Goal: Information Seeking & Learning: Learn about a topic

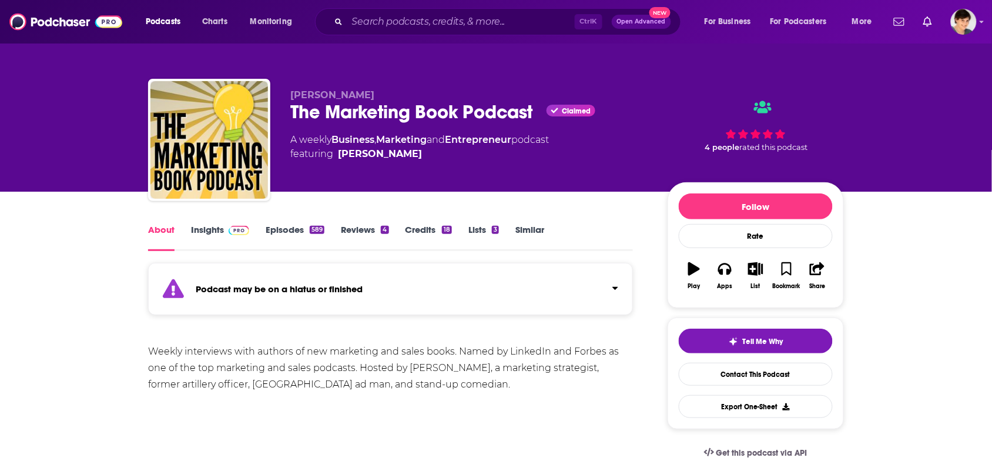
click at [200, 233] on link "Insights" at bounding box center [220, 237] width 58 height 27
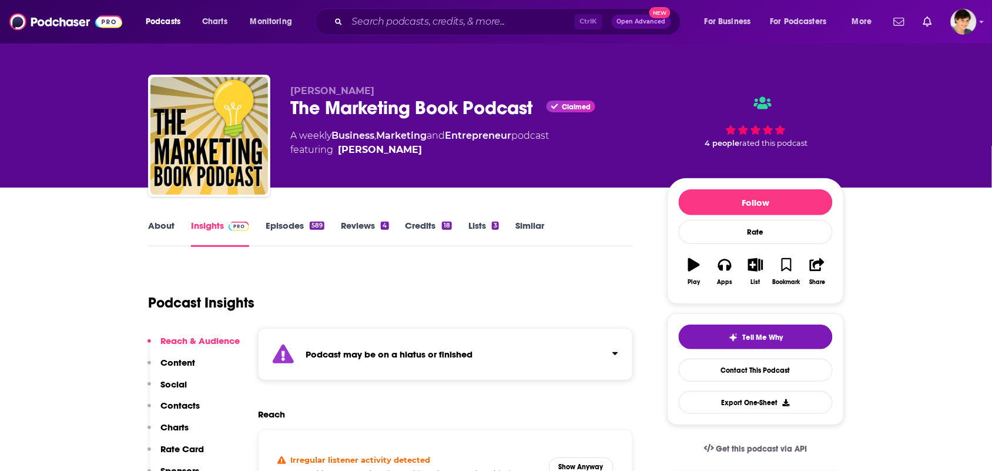
scroll to position [439, 0]
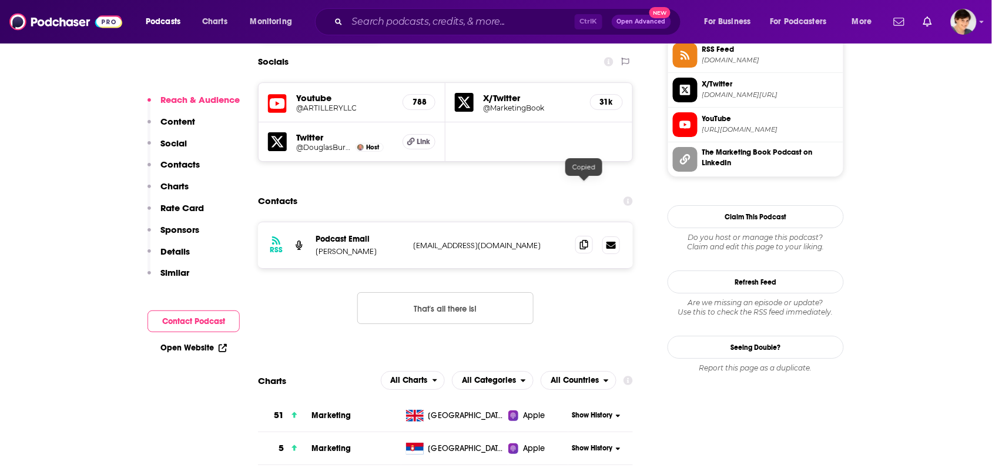
click at [582, 240] on icon at bounding box center [584, 244] width 8 height 9
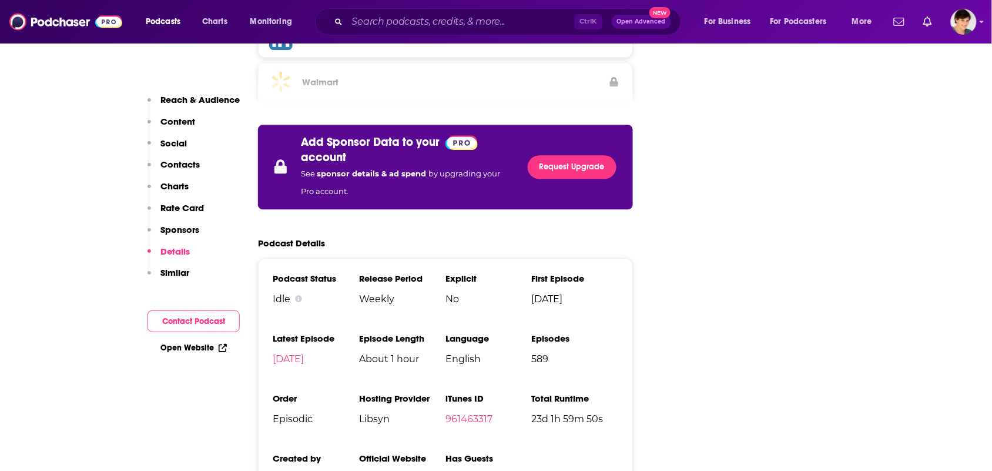
scroll to position [2205, 0]
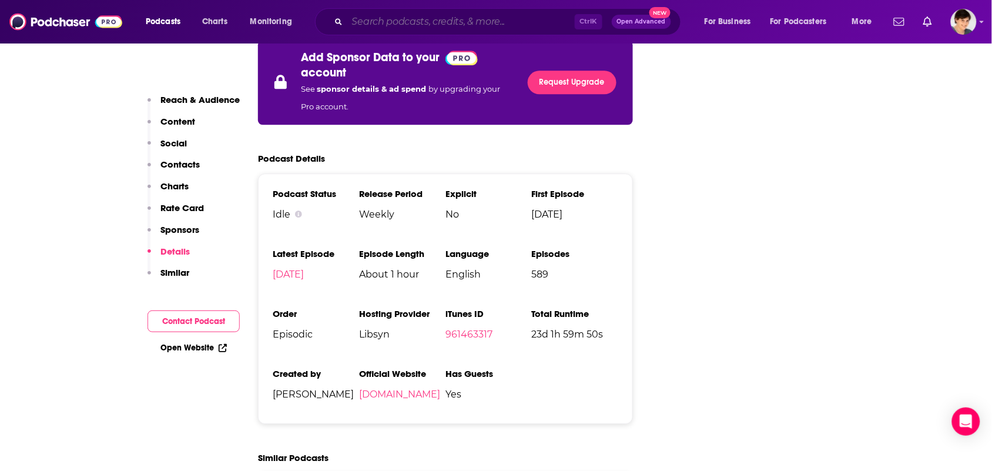
click at [441, 25] on input "Search podcasts, credits, & more..." at bounding box center [461, 21] width 228 height 19
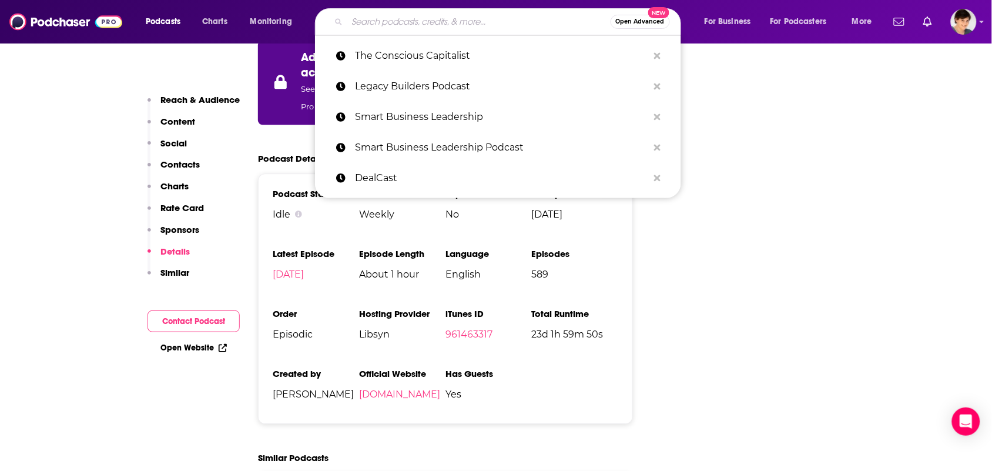
paste input "Book Marketing Tips and Author Success Podcast"
type input "Book Marketing Tips and Author Success Podcast"
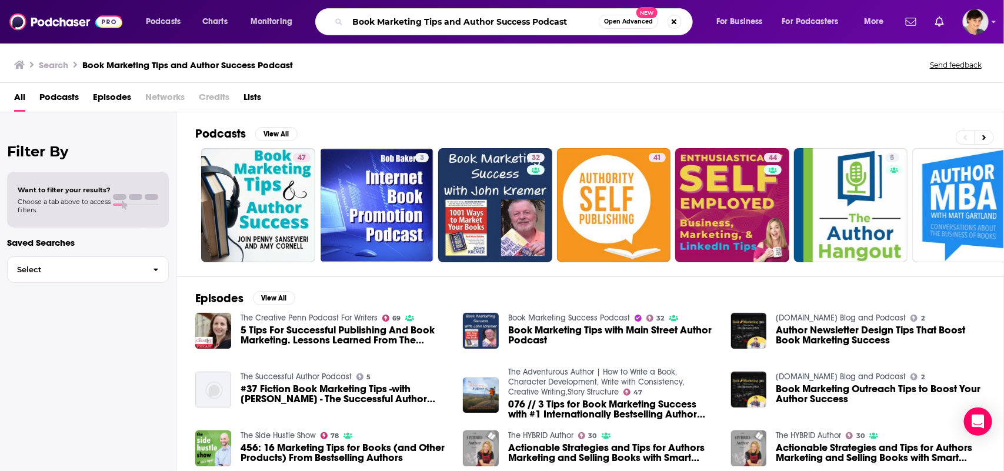
click at [454, 28] on input "Book Marketing Tips and Author Success Podcast" at bounding box center [472, 21] width 251 height 19
paste input "All Things Book Marketing"
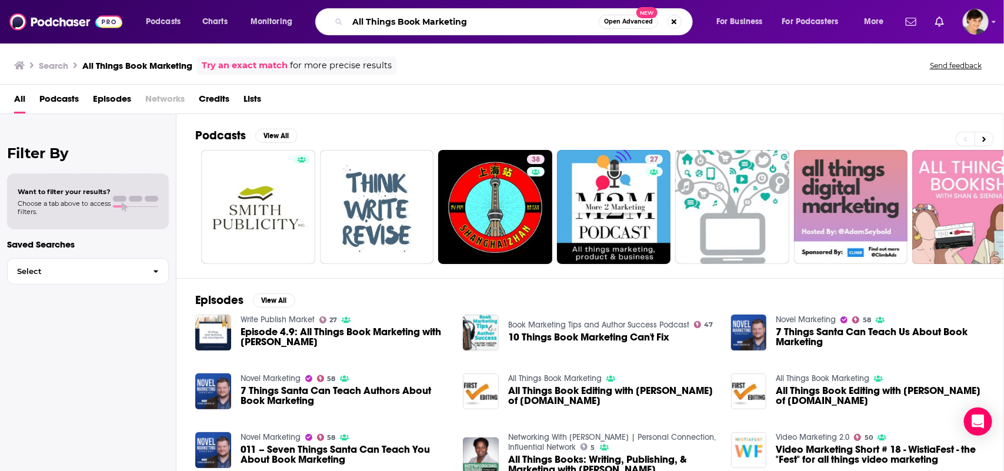
click at [515, 22] on input "All Things Book Marketing" at bounding box center [472, 21] width 251 height 19
paste input "Book Marketing Success Podcast"
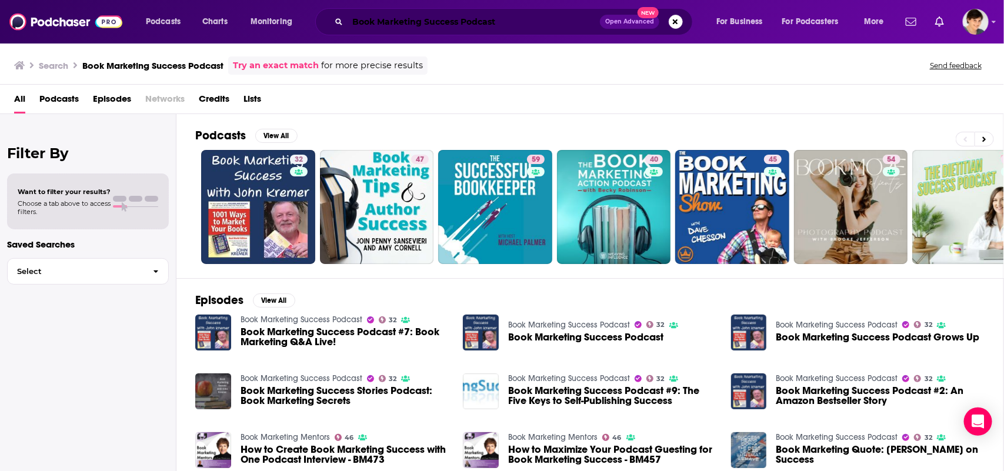
click at [472, 22] on input "Book Marketing Success Podcast" at bounding box center [473, 21] width 252 height 19
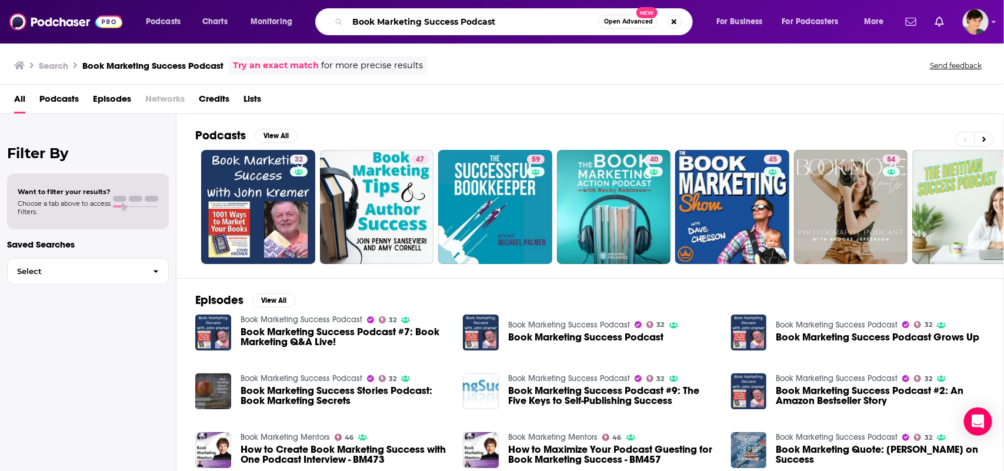
click at [472, 22] on input "Book Marketing Success Podcast" at bounding box center [472, 21] width 251 height 19
paste input "Mentors"
type input "Book Marketing Mentors"
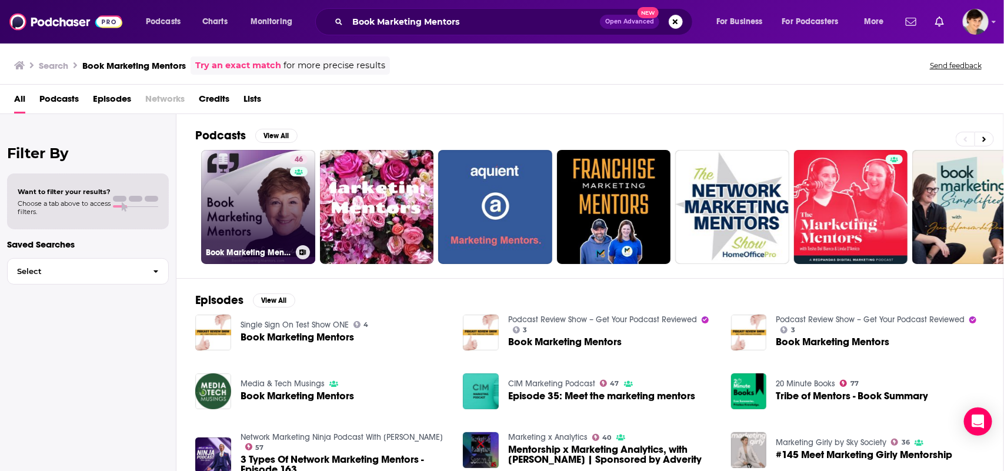
click at [241, 209] on link "46 Book Marketing Mentors" at bounding box center [258, 207] width 114 height 114
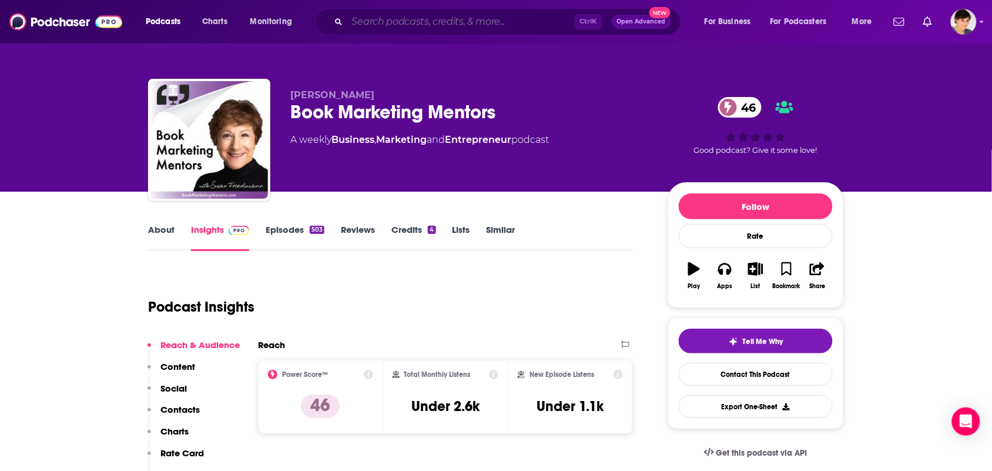
drag, startPoint x: 469, startPoint y: 31, endPoint x: 466, endPoint y: 25, distance: 6.6
click at [468, 29] on input "Search podcasts, credits, & more..." at bounding box center [461, 21] width 228 height 19
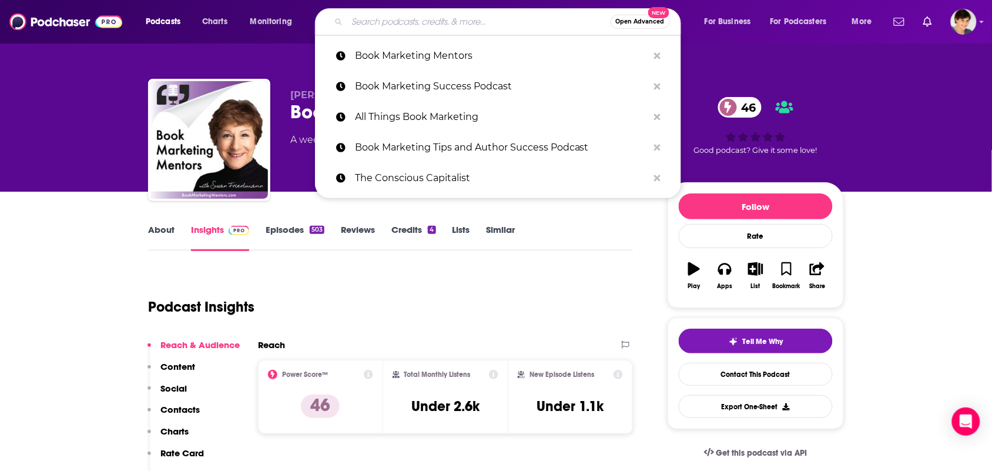
paste input "Book Marketing Simplified"
type input "Book Marketing Simplified"
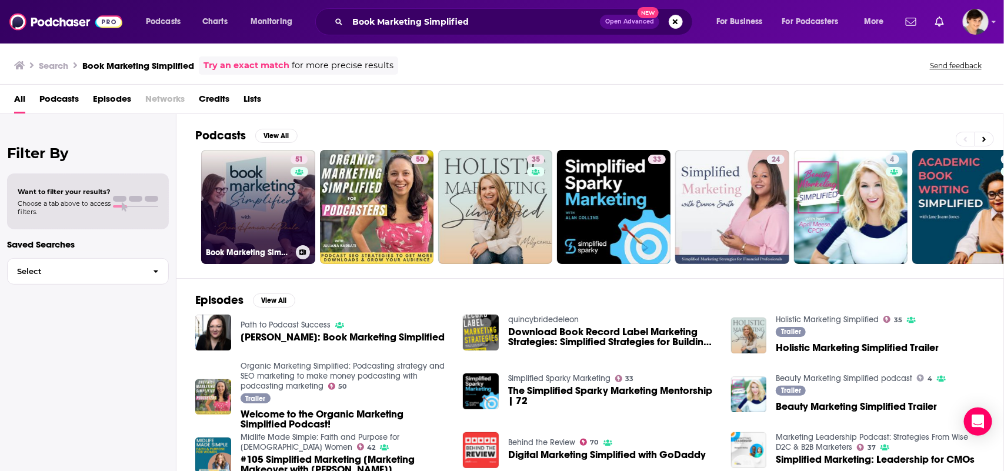
click at [256, 197] on link "51 Book Marketing Simplified" at bounding box center [258, 207] width 114 height 114
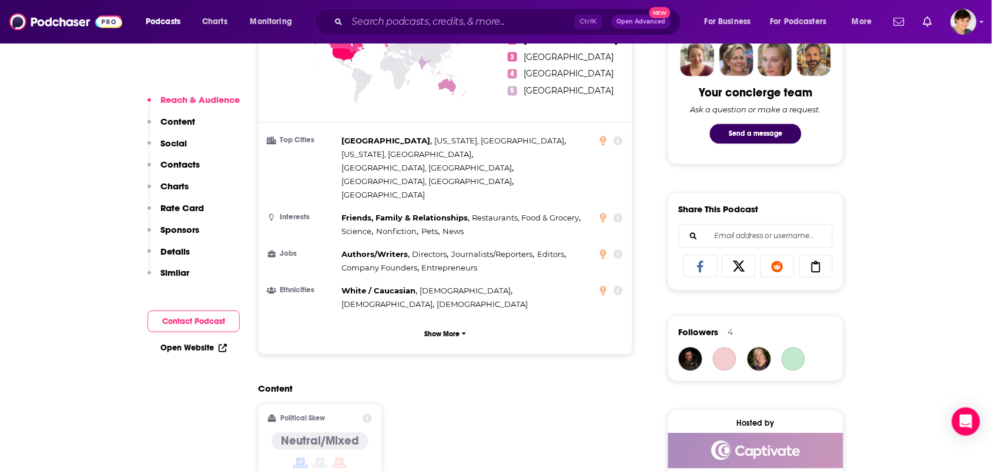
scroll to position [882, 0]
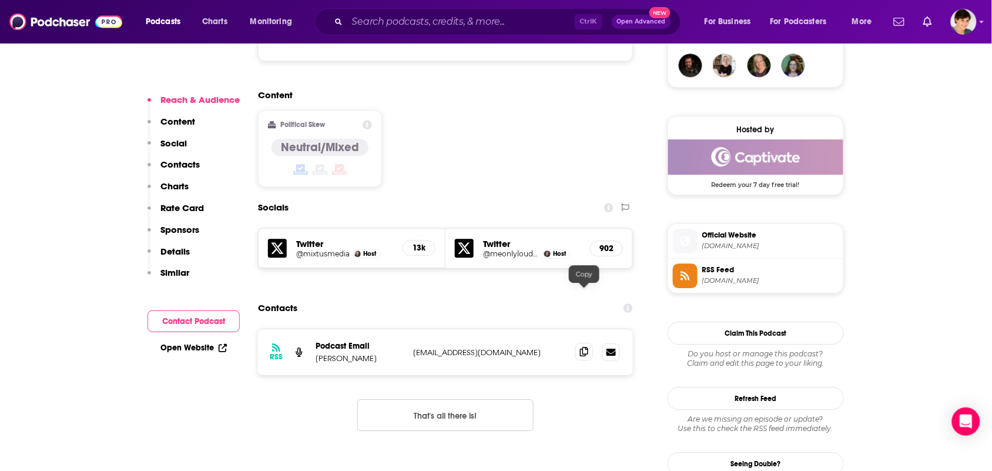
click at [588, 343] on span at bounding box center [585, 352] width 18 height 18
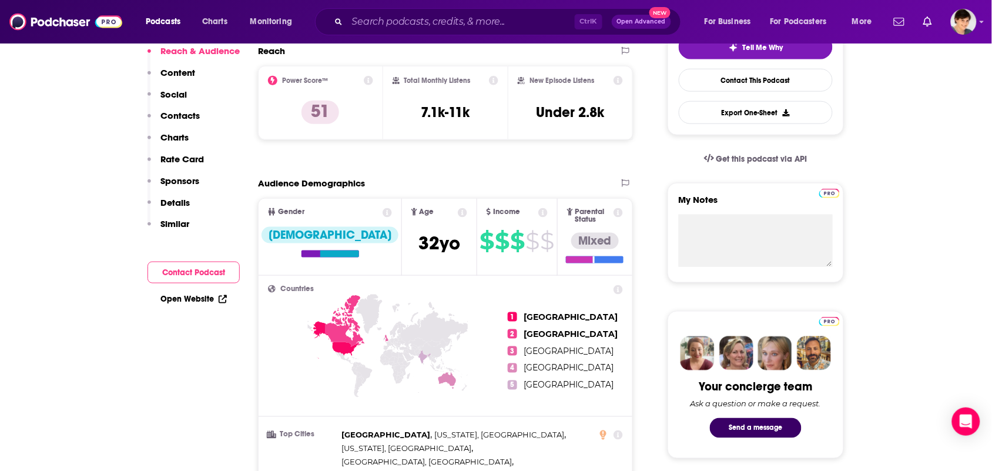
scroll to position [0, 0]
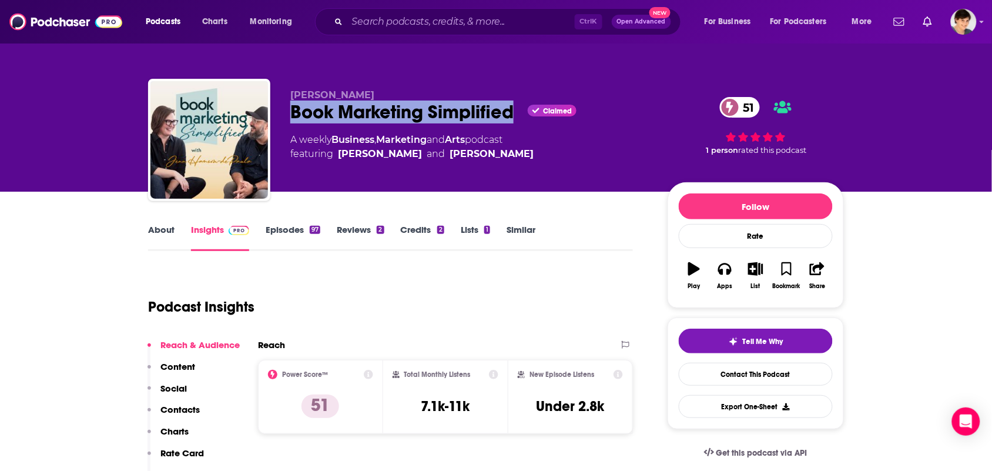
drag, startPoint x: 507, startPoint y: 108, endPoint x: 303, endPoint y: 89, distance: 204.3
click at [291, 115] on div "Book Marketing Simplified Claimed 51" at bounding box center [469, 112] width 359 height 23
copy h2 "Book Marketing Simplified"
drag, startPoint x: 407, startPoint y: 87, endPoint x: 313, endPoint y: 49, distance: 101.0
click at [288, 85] on div "Jenn Hanson-dePaula Book Marketing Simplified Claimed 51 A weekly Business , Ma…" at bounding box center [496, 142] width 696 height 127
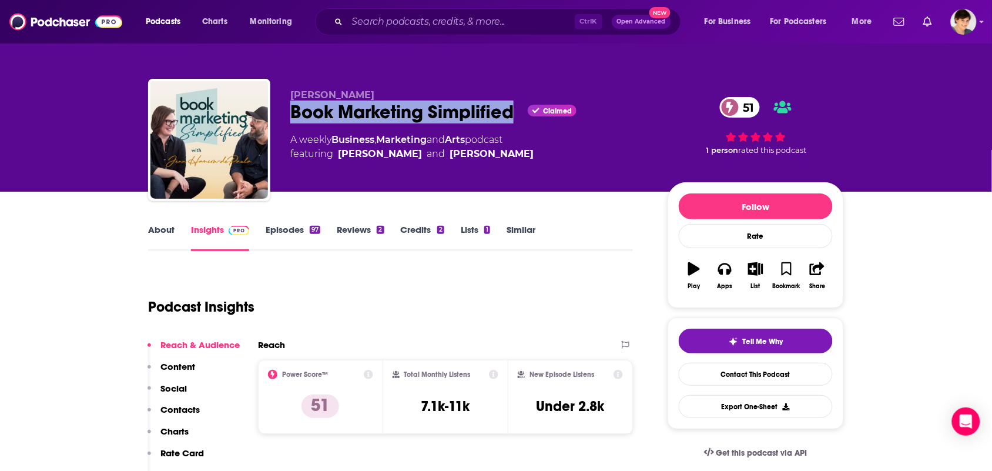
copy span "Jenn Hanson-dePaula"
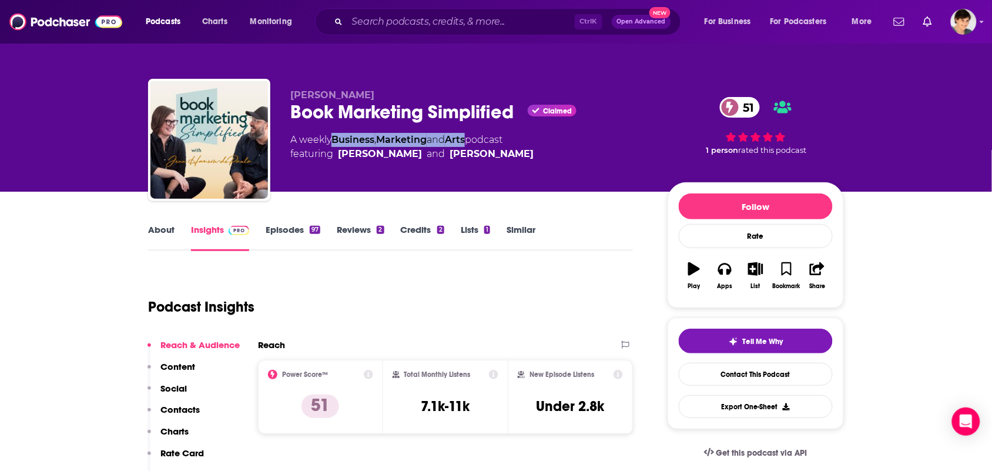
drag, startPoint x: 474, startPoint y: 142, endPoint x: 336, endPoint y: 137, distance: 138.8
click at [336, 137] on div "A weekly Business , Marketing and Arts podcast featuring Jenn Hanson-dePaula an…" at bounding box center [411, 147] width 243 height 28
copy div "Business , Marketing and Arts"
drag, startPoint x: 563, startPoint y: 156, endPoint x: 339, endPoint y: 155, distance: 224.6
click at [339, 155] on div "A weekly Business , Marketing and Arts podcast featuring Jenn Hanson-dePaula an…" at bounding box center [469, 147] width 359 height 28
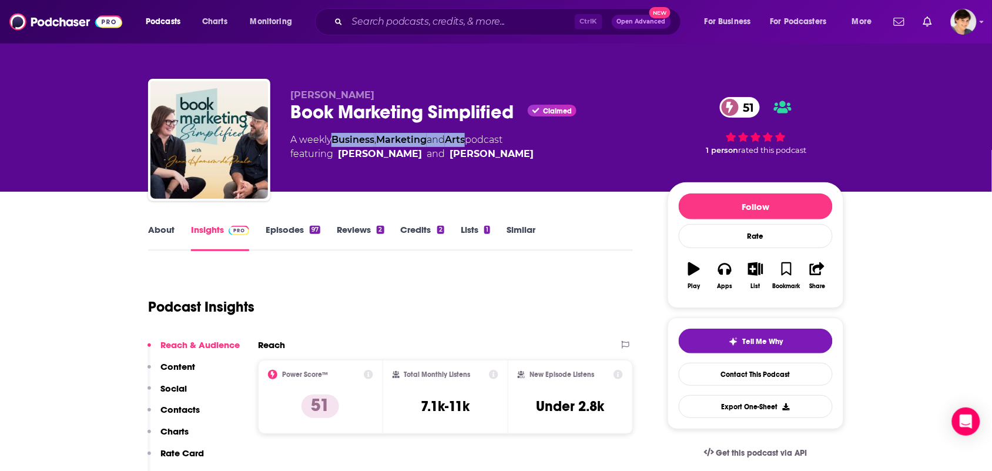
copy span "Jenn Hanson-dePaula and Marcus dePaula"
click at [163, 235] on link "About" at bounding box center [161, 237] width 26 height 27
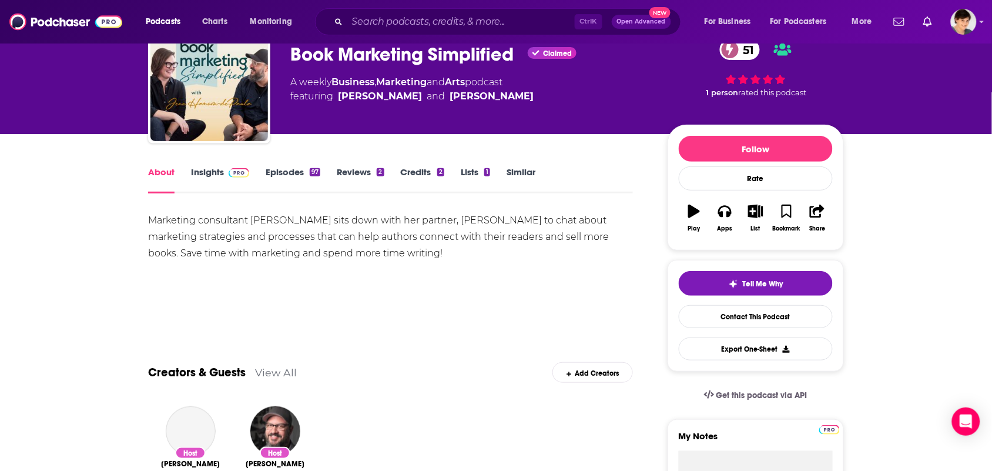
scroll to position [73, 0]
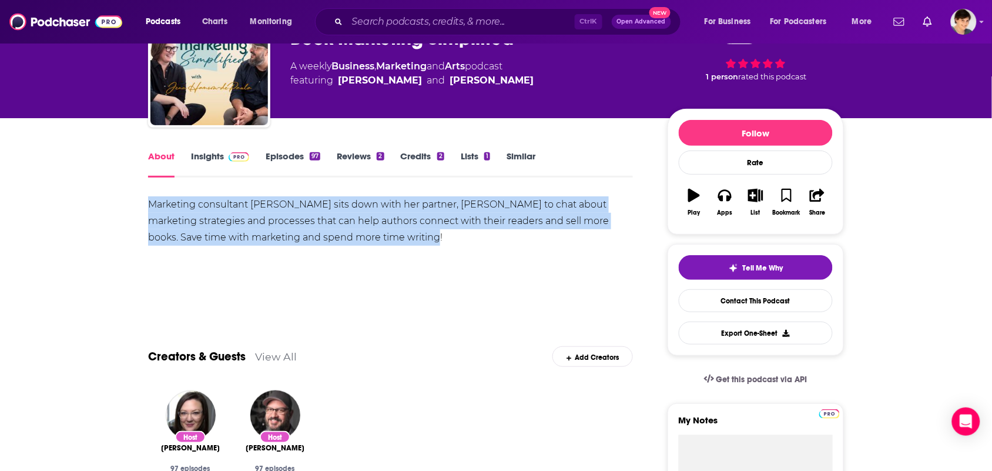
drag, startPoint x: 424, startPoint y: 239, endPoint x: 141, endPoint y: 203, distance: 285.7
copy div "Marketing consultant Jenn Hanson-dePaula sits down with her partner, Marcus to …"
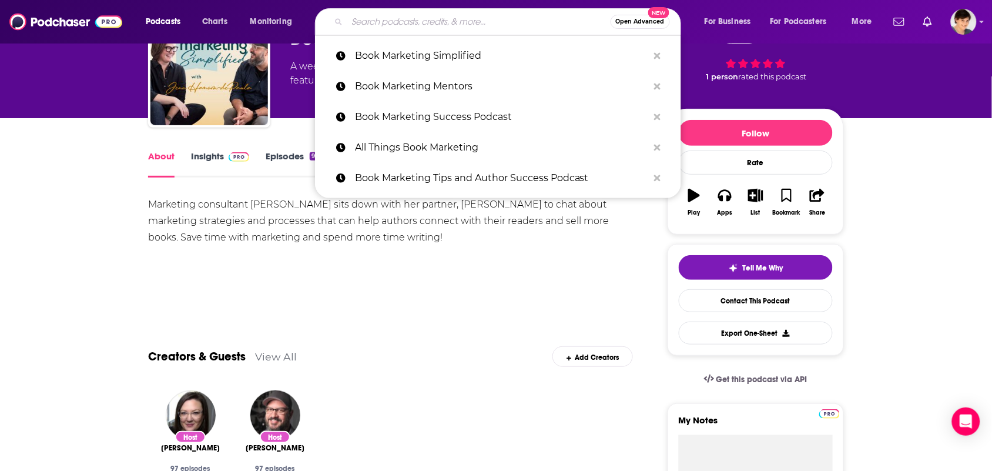
click at [415, 25] on input "Search podcasts, credits, & more..." at bounding box center [478, 21] width 263 height 19
paste input "Everything Is Marketing"
type input "Everything Is Marketing"
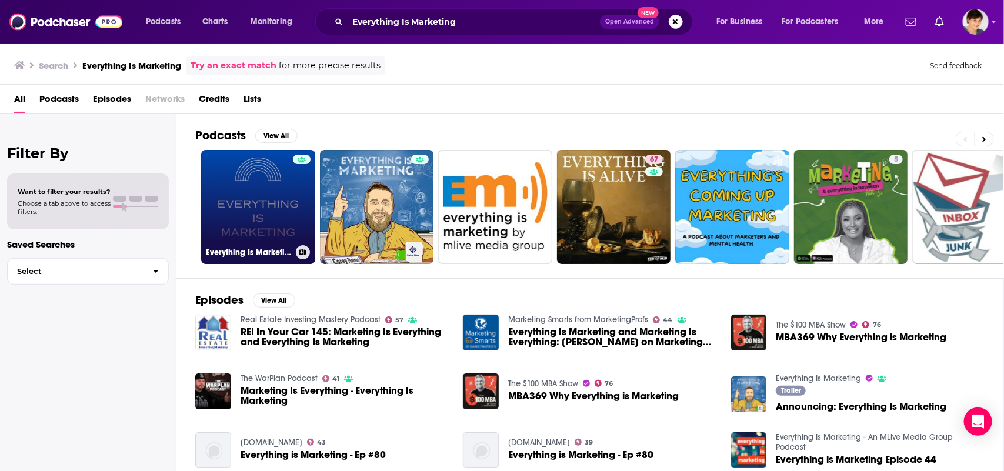
click at [269, 205] on link "Everything Is Marketing" at bounding box center [258, 207] width 114 height 114
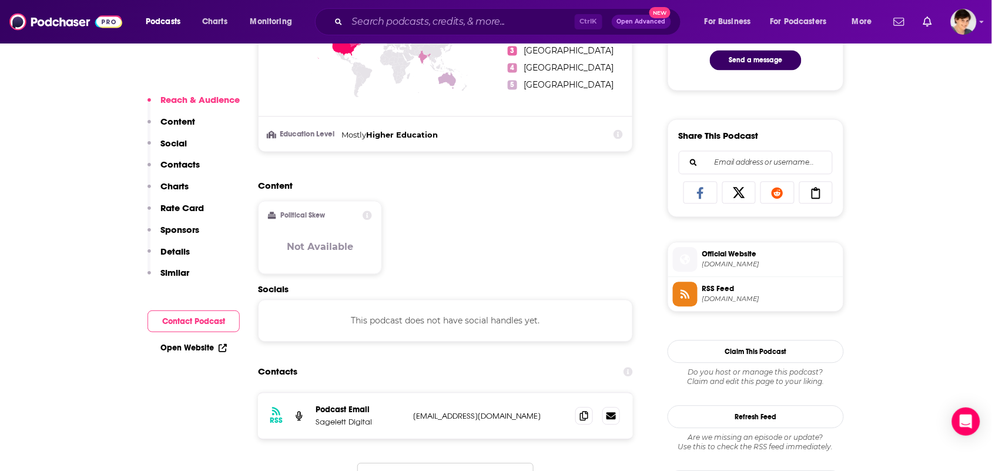
scroll to position [808, 0]
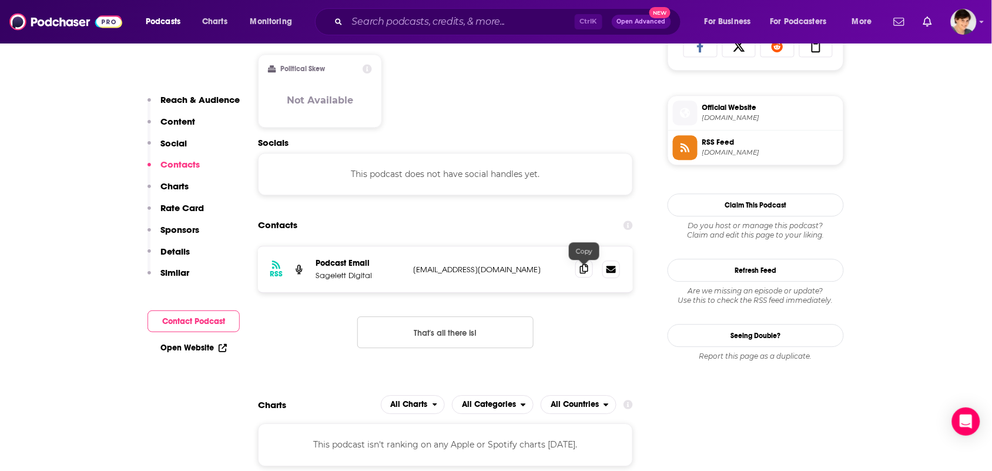
click at [586, 267] on icon at bounding box center [584, 268] width 8 height 9
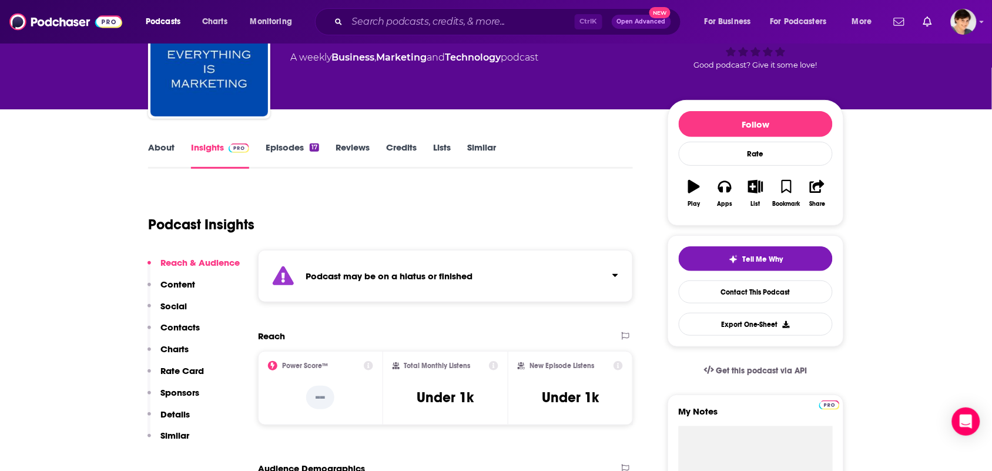
scroll to position [0, 0]
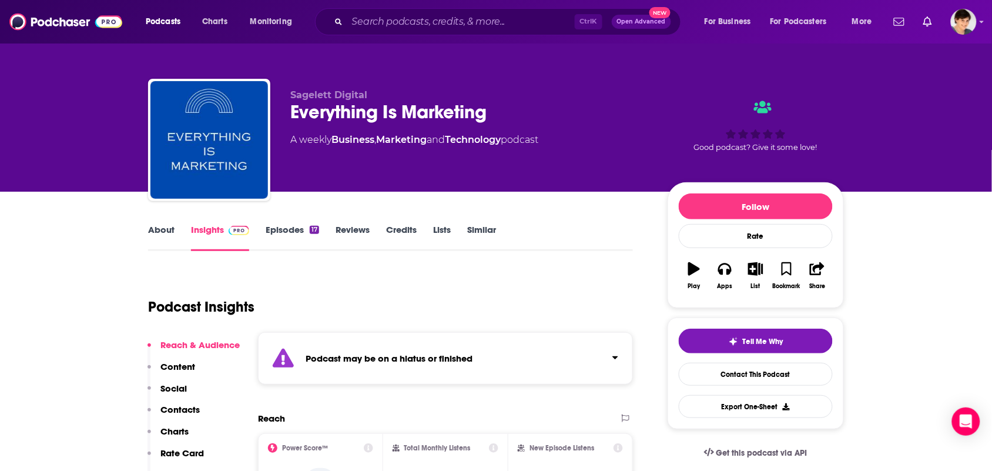
click at [168, 236] on link "About" at bounding box center [161, 237] width 26 height 27
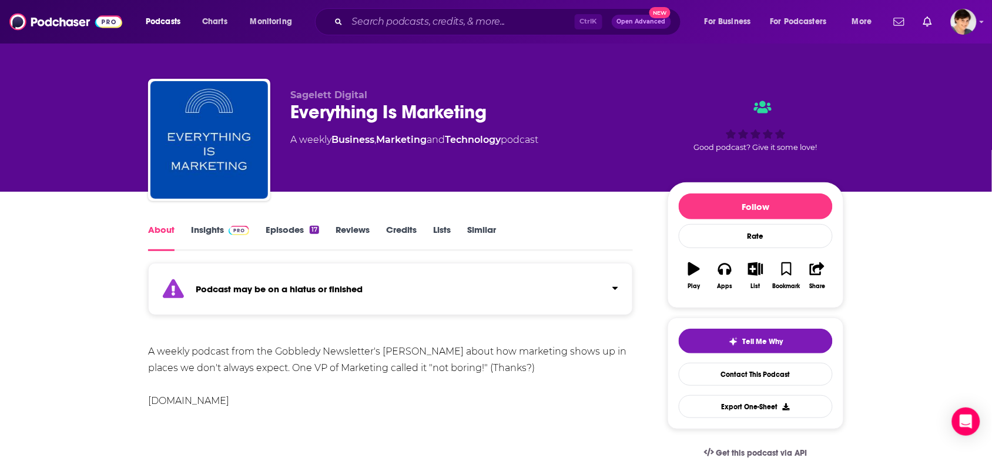
click at [219, 228] on link "Insights" at bounding box center [220, 237] width 58 height 27
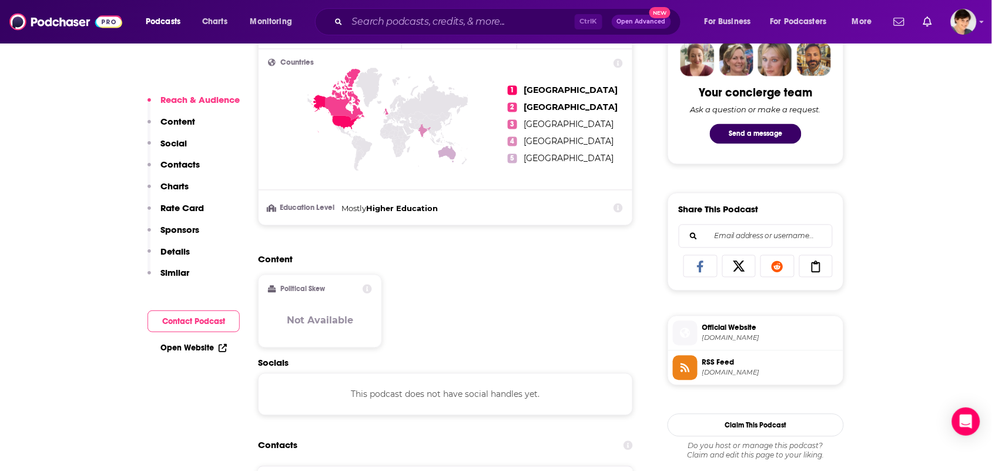
scroll to position [882, 0]
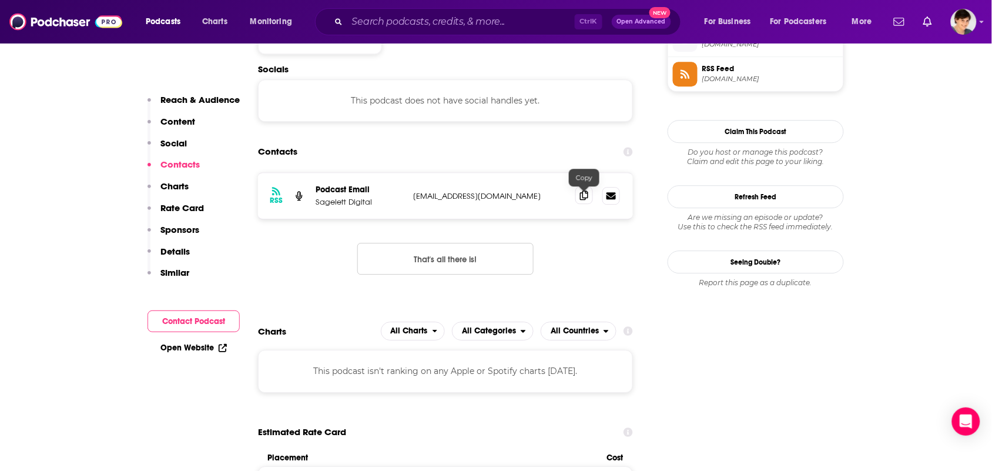
click at [576, 200] on span at bounding box center [585, 195] width 18 height 18
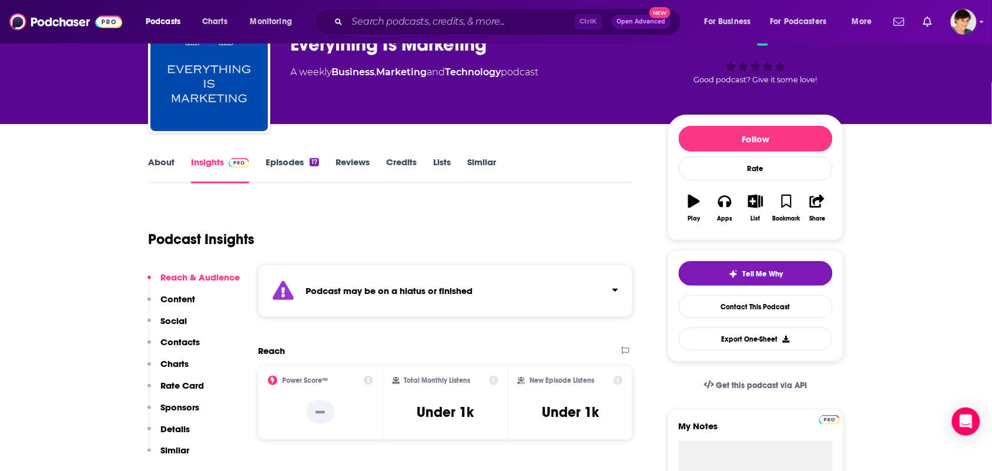
scroll to position [0, 0]
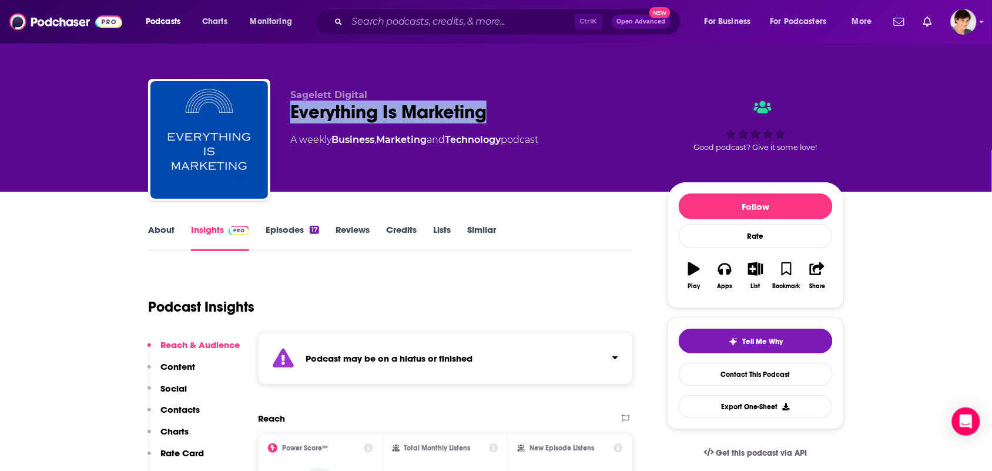
drag, startPoint x: 482, startPoint y: 107, endPoint x: 289, endPoint y: 103, distance: 192.9
click at [289, 106] on div "Sagelett Digital Everything Is Marketing A weekly Business , Marketing and Tech…" at bounding box center [496, 142] width 696 height 127
copy h2 "Everything Is Marketing"
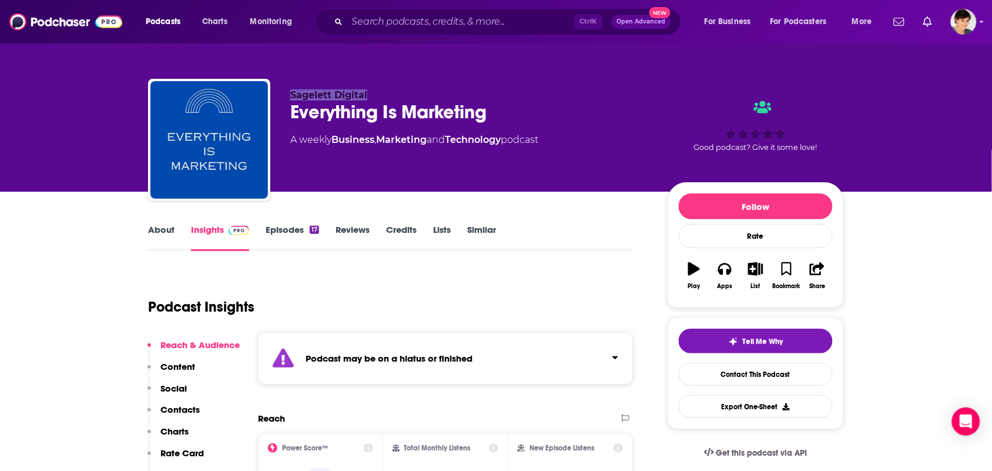
drag, startPoint x: 375, startPoint y: 86, endPoint x: 275, endPoint y: 92, distance: 100.7
click at [275, 92] on div "Sagelett Digital Everything Is Marketing A weekly Business , Marketing and Tech…" at bounding box center [496, 142] width 696 height 127
copy span "Sagelett Digital"
drag, startPoint x: 507, startPoint y: 148, endPoint x: 444, endPoint y: 144, distance: 63.0
click at [444, 145] on div "Sagelett Digital Everything Is Marketing A weekly Business , Marketing and Tech…" at bounding box center [469, 136] width 359 height 94
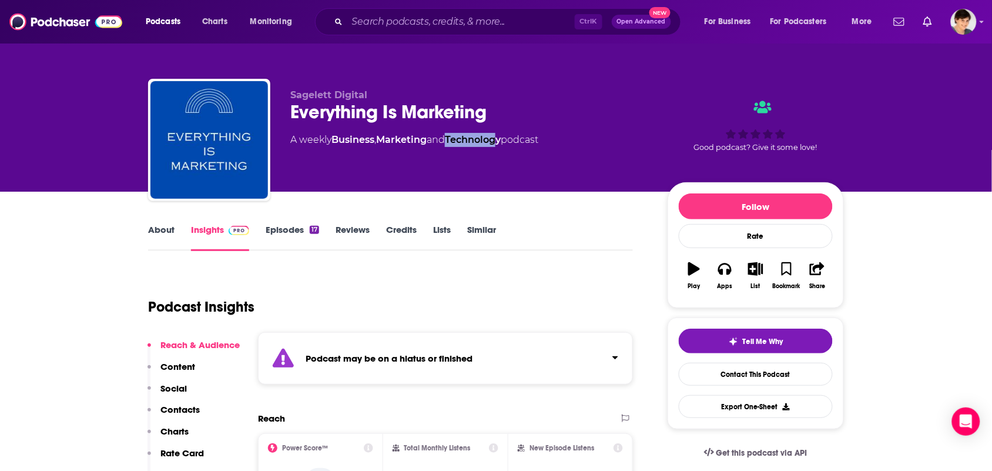
click at [504, 163] on div "Sagelett Digital Everything Is Marketing A weekly Business , Marketing and Tech…" at bounding box center [469, 136] width 359 height 94
drag, startPoint x: 509, startPoint y: 156, endPoint x: 336, endPoint y: 156, distance: 172.8
click at [336, 156] on div "Sagelett Digital Everything Is Marketing A weekly Business , Marketing and Tech…" at bounding box center [469, 136] width 359 height 94
copy div "Business , Marketing and Technology"
click at [158, 236] on link "About" at bounding box center [161, 237] width 26 height 27
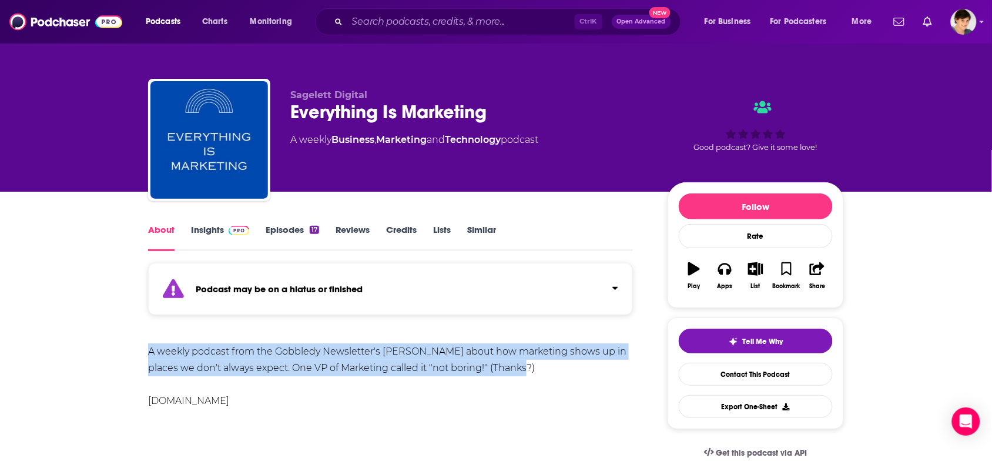
drag, startPoint x: 507, startPoint y: 369, endPoint x: 283, endPoint y: 131, distance: 326.9
copy div "A weekly podcast from the Gobbledy Newsletter's Jared Blank about how marketing…"
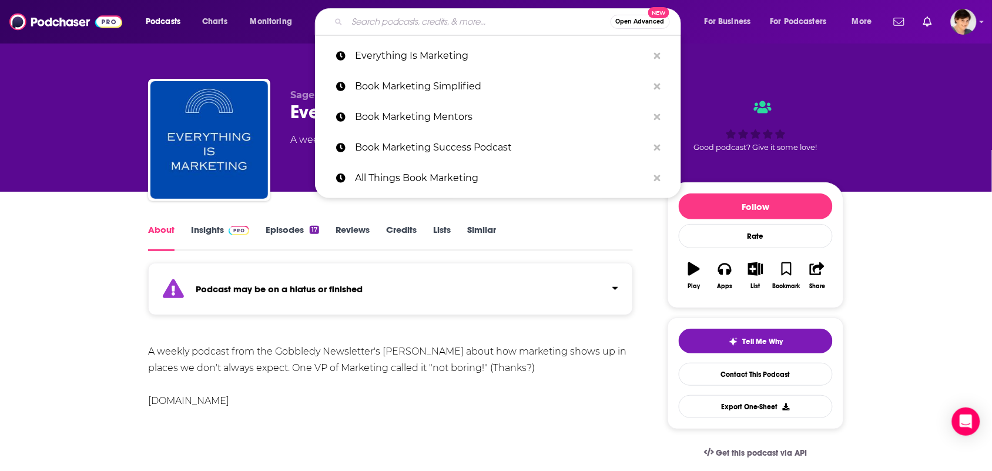
click at [434, 22] on input "Search podcasts, credits, & more..." at bounding box center [478, 21] width 263 height 19
paste input "Remarkable Marketing Podcast"
type input "Remarkable Marketing Podcast"
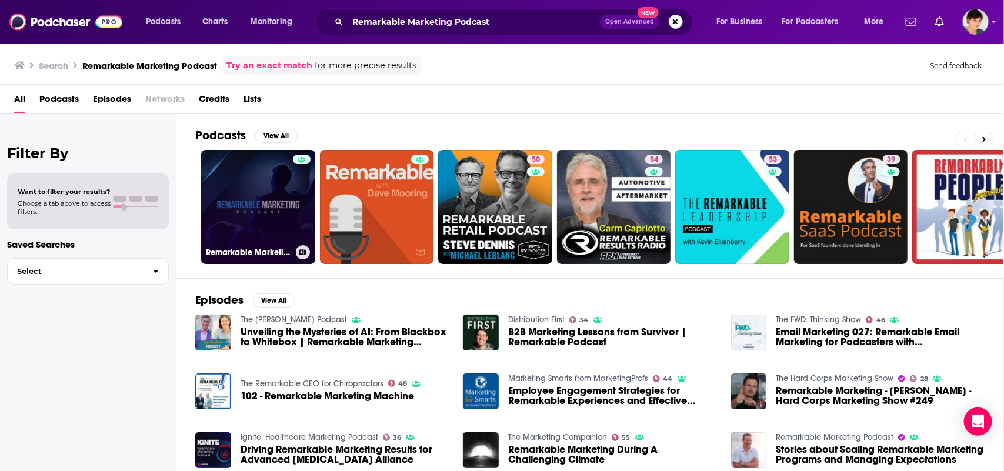
click at [294, 194] on div at bounding box center [302, 200] width 18 height 91
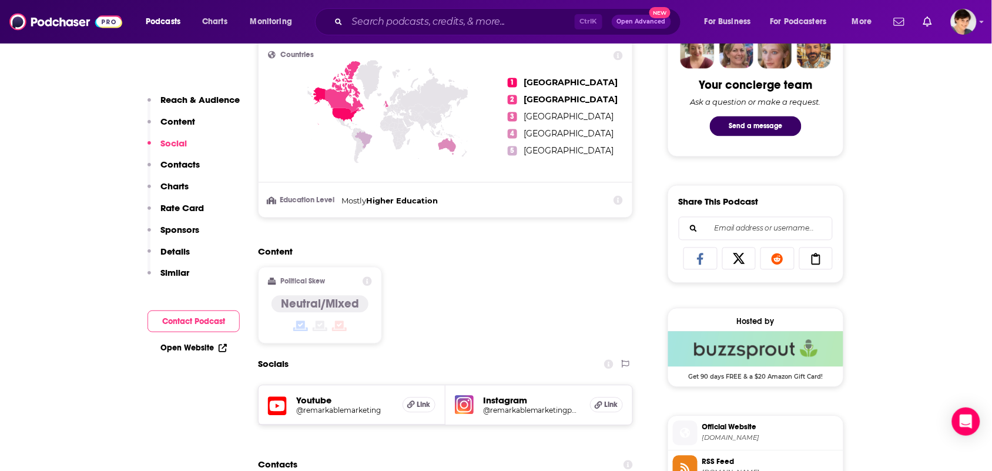
scroll to position [735, 0]
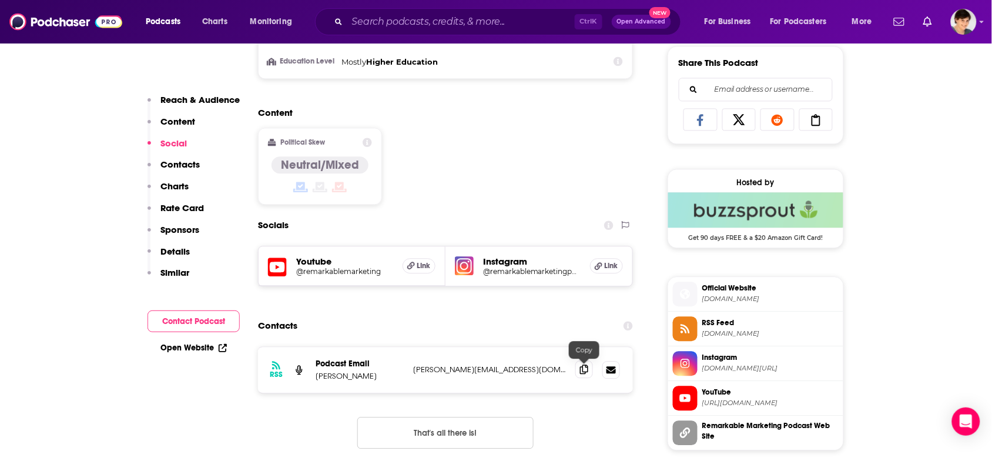
click at [589, 371] on span at bounding box center [585, 369] width 18 height 18
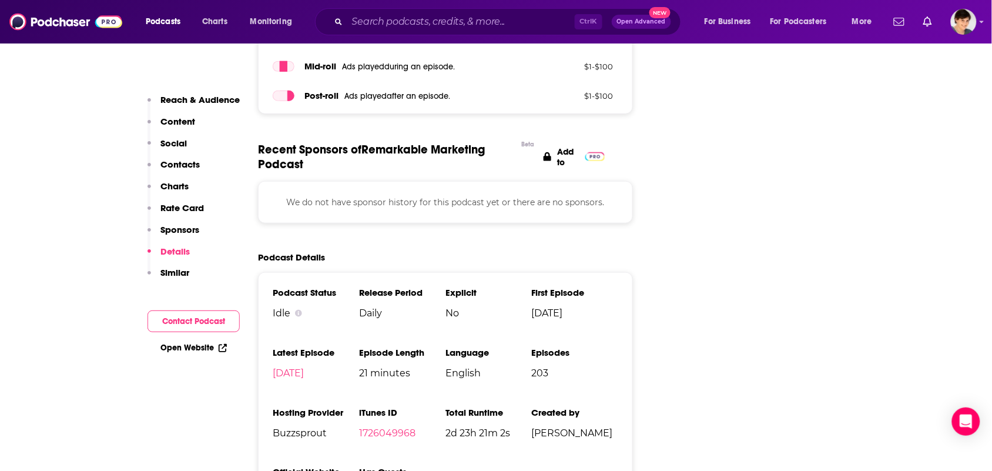
scroll to position [1690, 0]
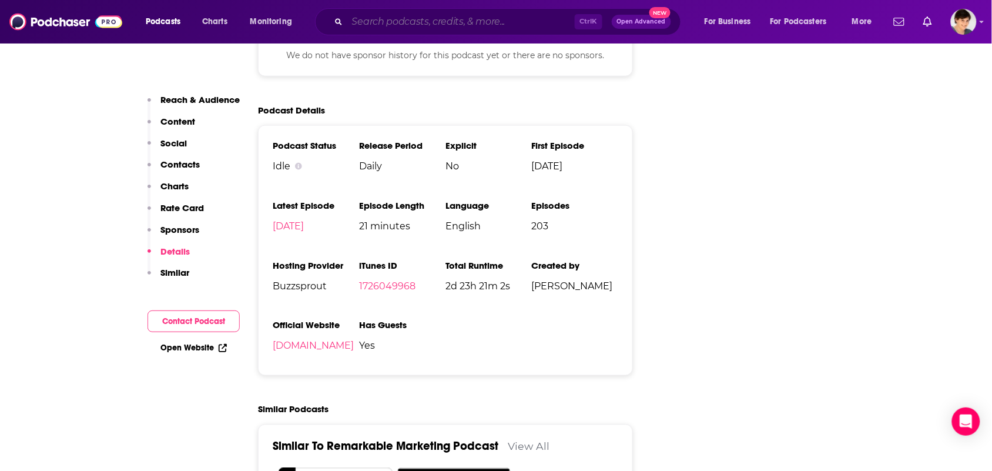
click at [491, 14] on input "Search podcasts, credits, & more..." at bounding box center [461, 21] width 228 height 19
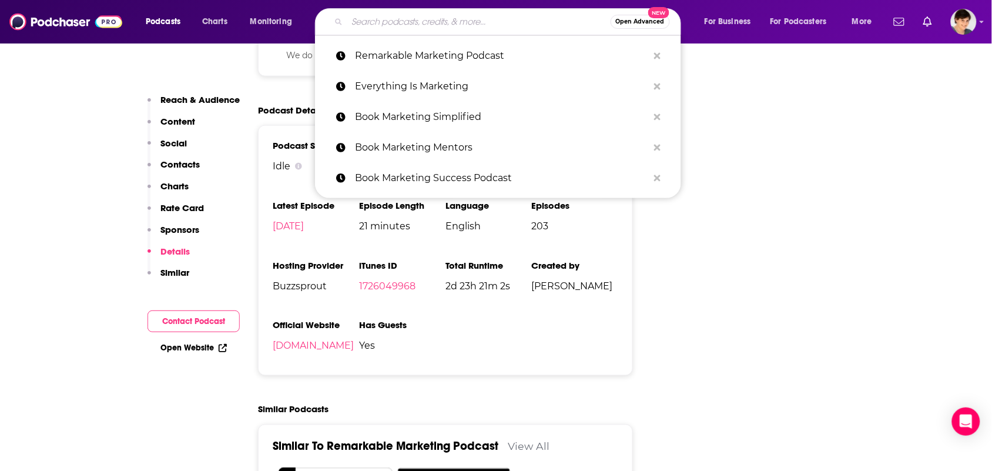
paste input "Marketing Made Simple"
type input "Marketing Made Simple"
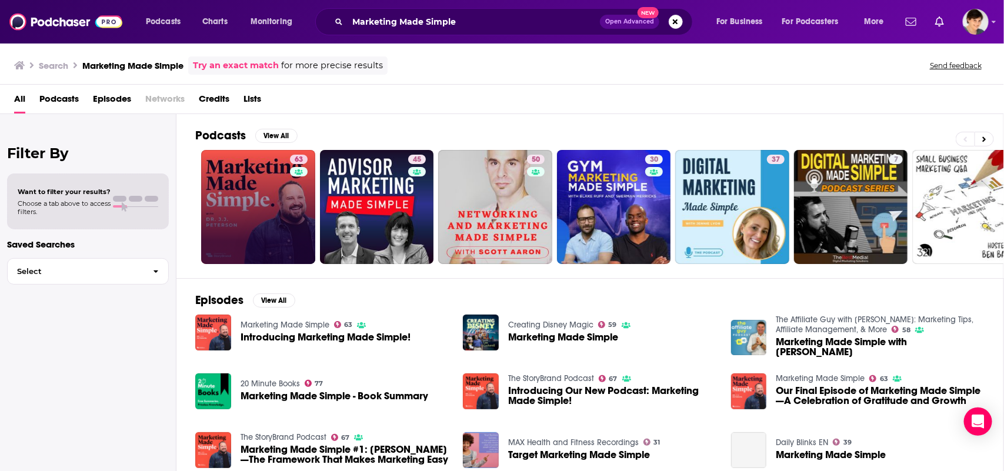
drag, startPoint x: 287, startPoint y: 176, endPoint x: 282, endPoint y: 166, distance: 11.0
click at [279, 232] on link "63 Marketing Made Simple" at bounding box center [258, 207] width 114 height 114
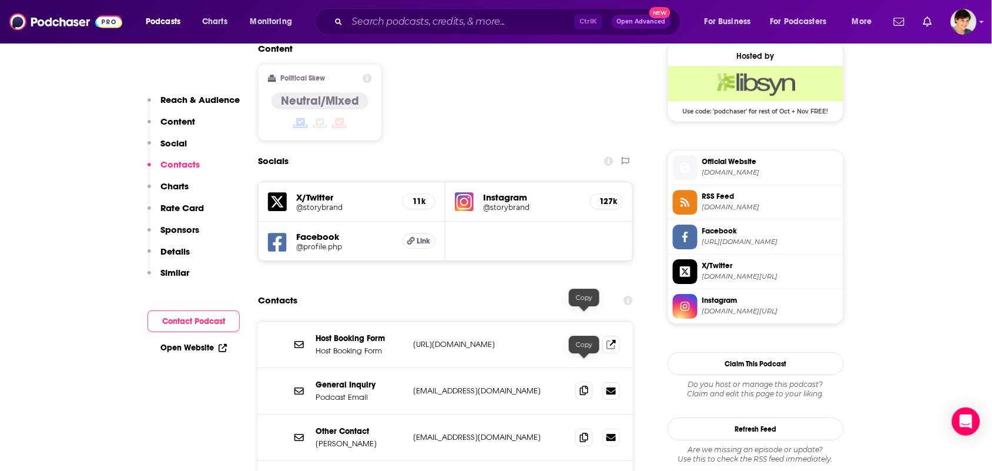
scroll to position [1029, 0]
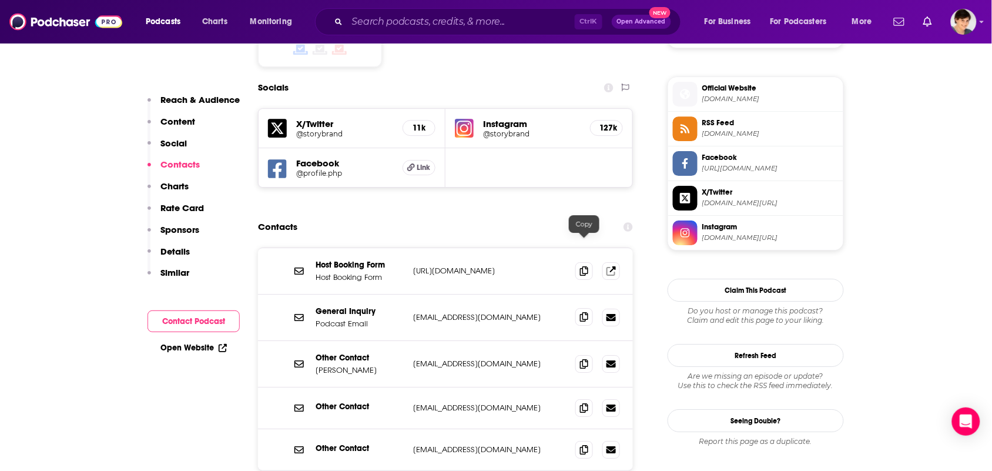
click at [587, 312] on icon at bounding box center [584, 316] width 8 height 9
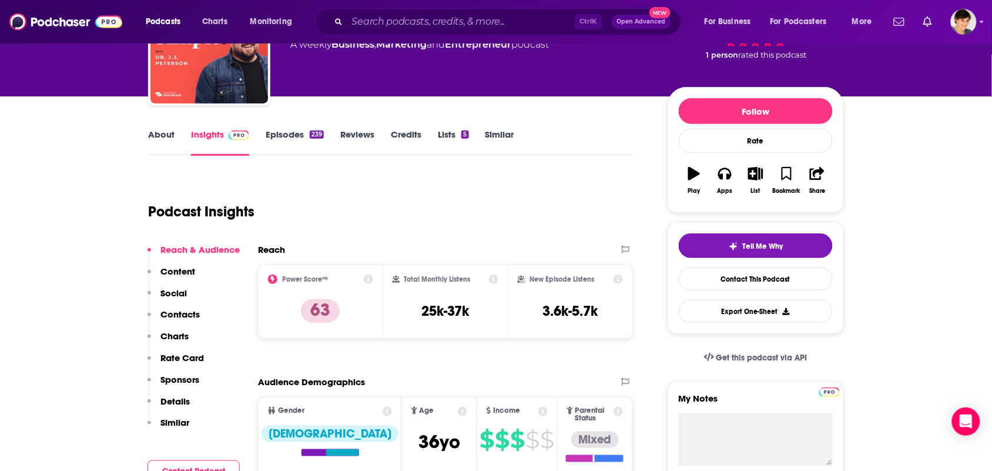
scroll to position [0, 0]
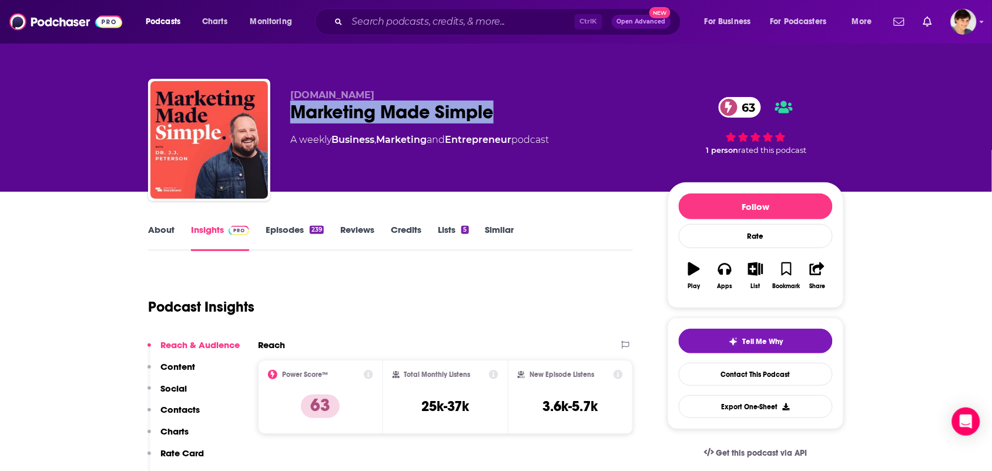
drag, startPoint x: 499, startPoint y: 112, endPoint x: 286, endPoint y: 113, distance: 212.2
click at [286, 113] on div "StoryBrand.com Marketing Made Simple 63 A weekly Business , Marketing and Entre…" at bounding box center [496, 142] width 696 height 127
copy h2 "Marketing Made Simple"
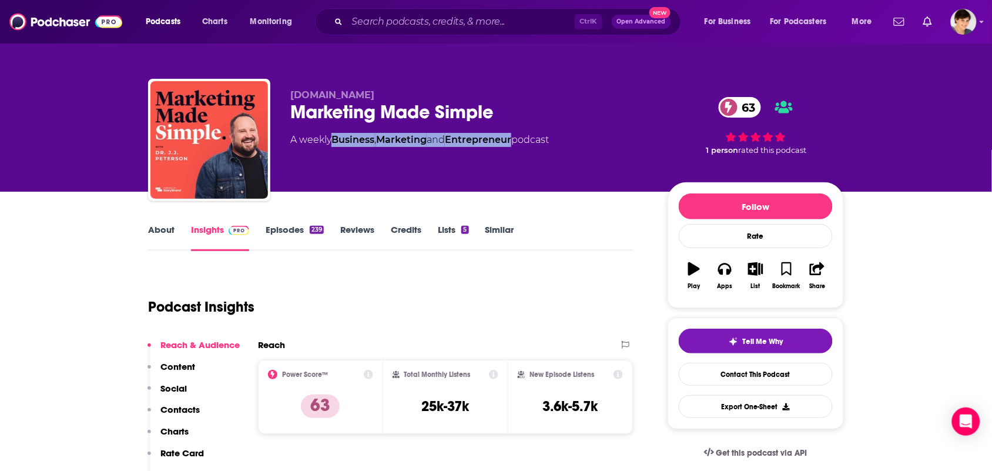
drag, startPoint x: 519, startPoint y: 146, endPoint x: 336, endPoint y: 137, distance: 183.0
click at [336, 137] on div "A weekly Business , Marketing and Entrepreneur podcast" at bounding box center [419, 140] width 259 height 14
click at [151, 240] on link "About" at bounding box center [161, 237] width 26 height 27
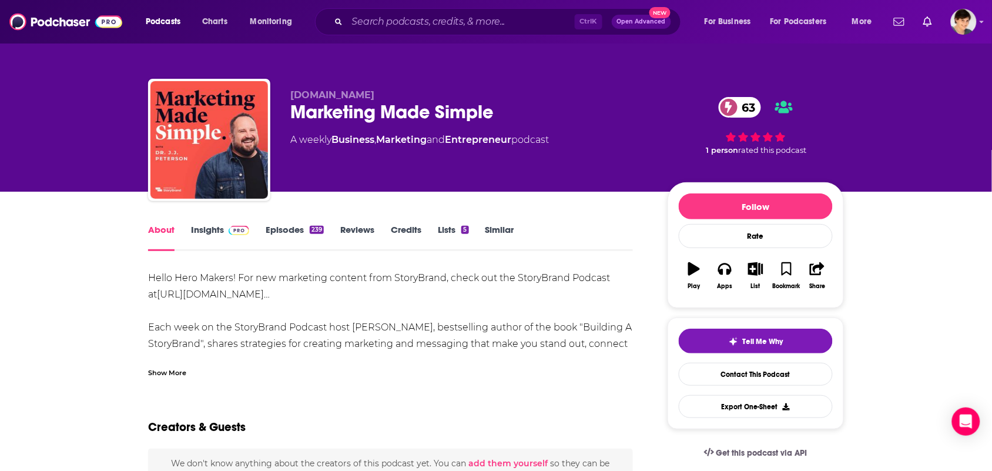
click at [172, 369] on div "Show More" at bounding box center [167, 371] width 38 height 11
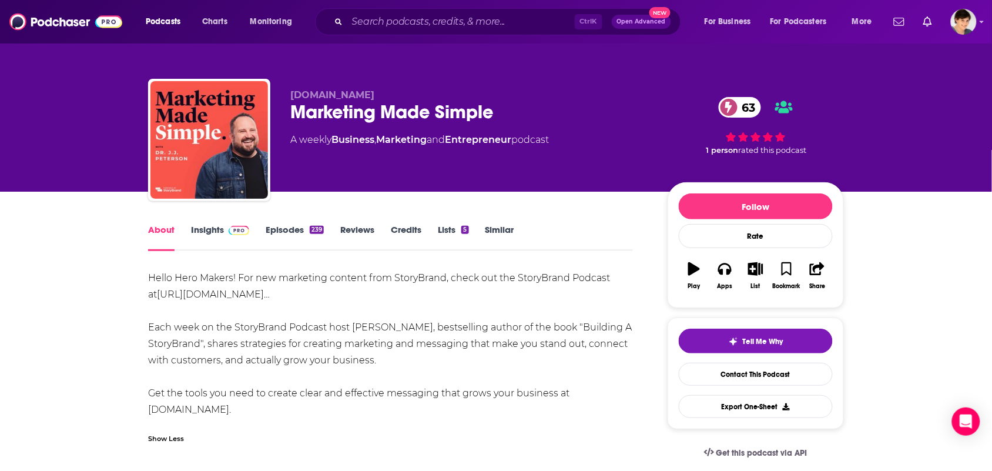
scroll to position [73, 0]
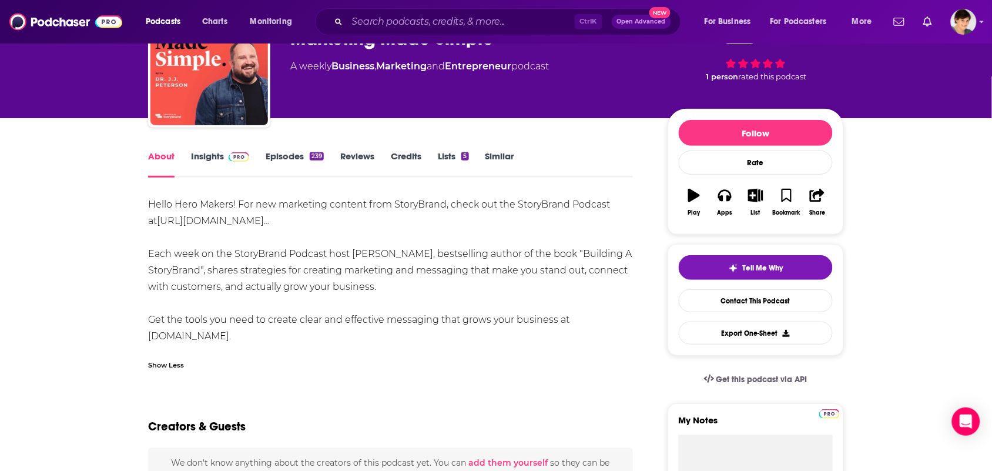
drag, startPoint x: 384, startPoint y: 289, endPoint x: 137, endPoint y: 205, distance: 261.0
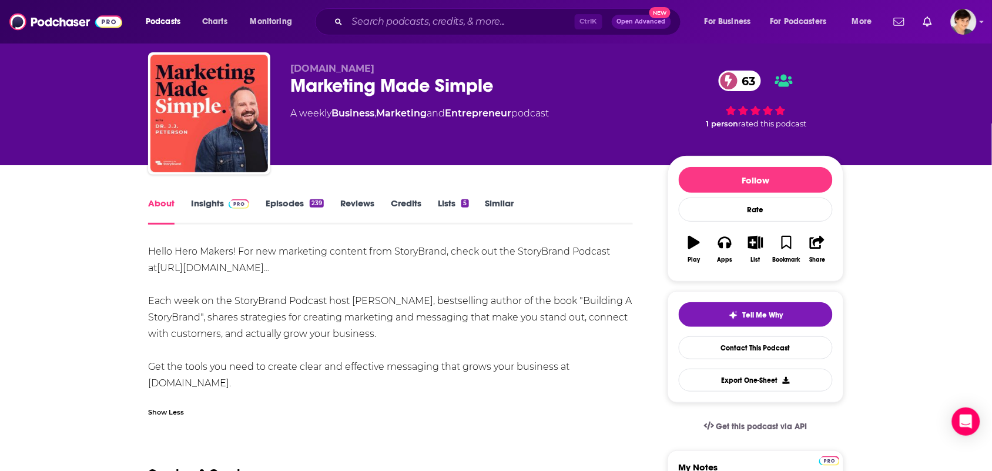
scroll to position [0, 0]
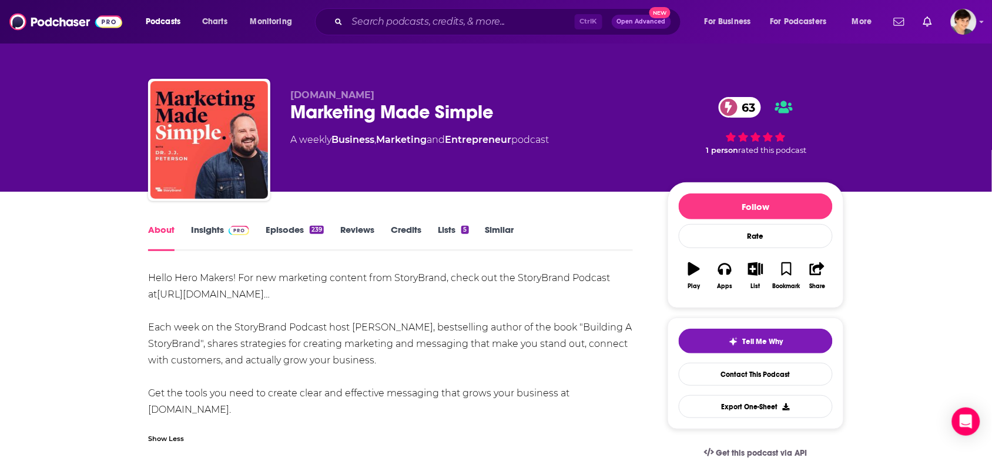
click at [427, 289] on div "Hello Hero Makers! For new marketing content from StoryBrand, check out the Sto…" at bounding box center [390, 344] width 485 height 148
drag, startPoint x: 415, startPoint y: 332, endPoint x: 368, endPoint y: 331, distance: 47.0
click at [368, 331] on div "Hello Hero Makers! For new marketing content from StoryBrand, check out the Sto…" at bounding box center [390, 344] width 485 height 148
click at [436, 301] on div "Hello Hero Makers! For new marketing content from StoryBrand, check out the Sto…" at bounding box center [390, 344] width 485 height 148
drag, startPoint x: 414, startPoint y: 333, endPoint x: 356, endPoint y: 327, distance: 59.1
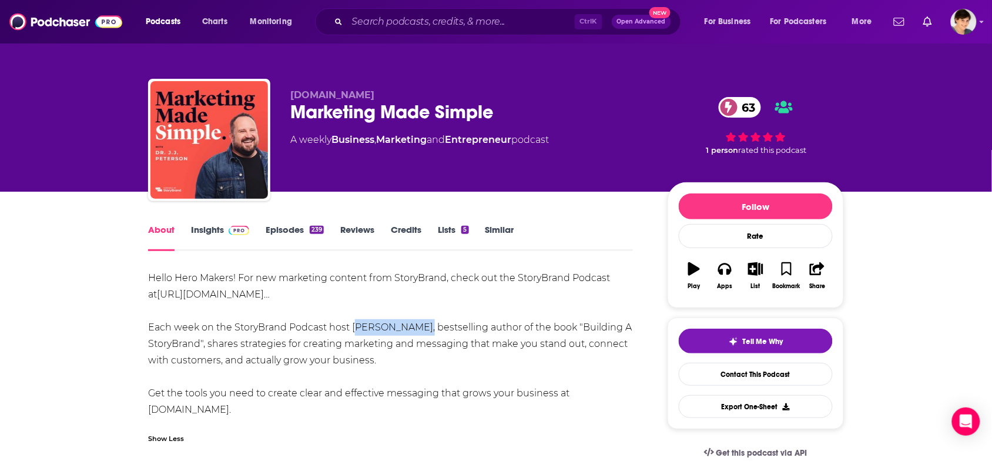
click at [356, 327] on div "Hello Hero Makers! For new marketing content from StoryBrand, check out the Sto…" at bounding box center [390, 344] width 485 height 148
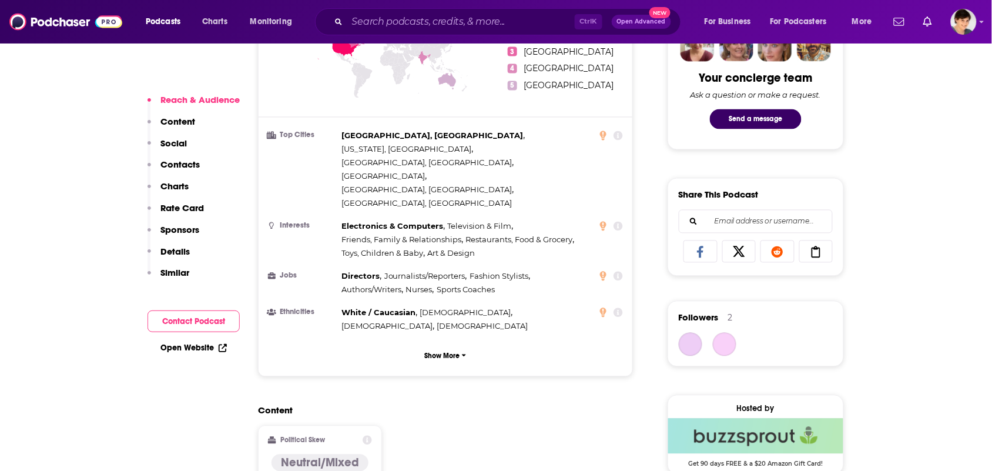
scroll to position [808, 0]
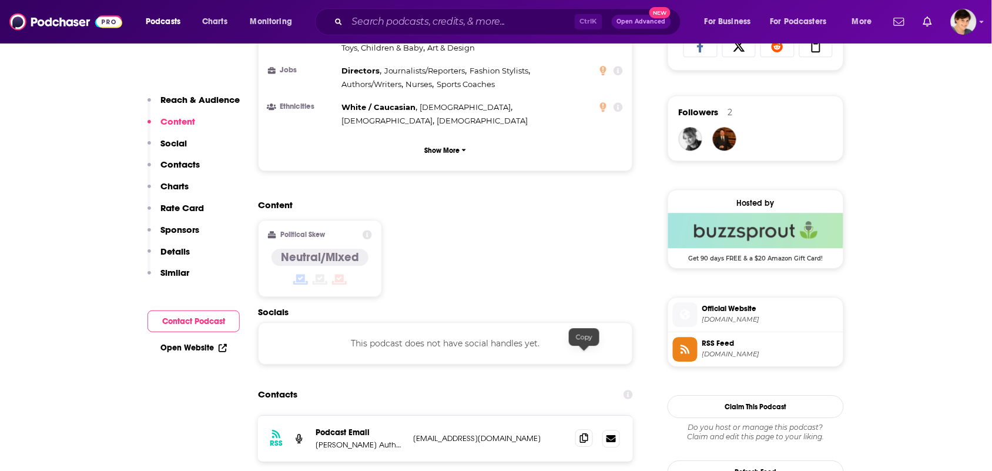
click at [583, 433] on icon at bounding box center [584, 437] width 8 height 9
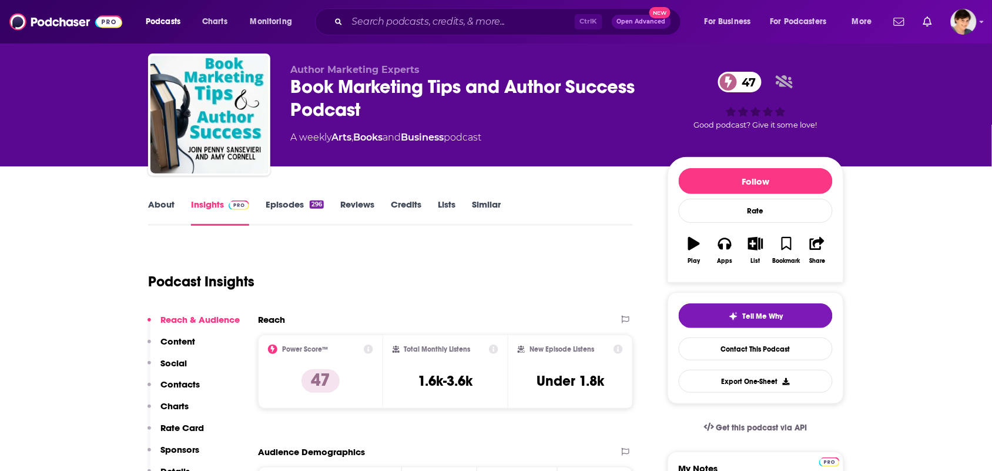
scroll to position [0, 0]
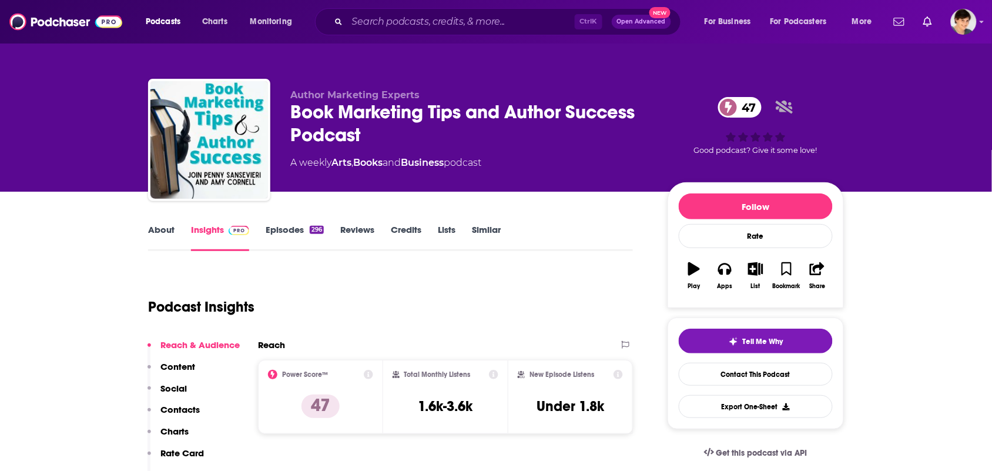
click at [170, 234] on link "About" at bounding box center [161, 237] width 26 height 27
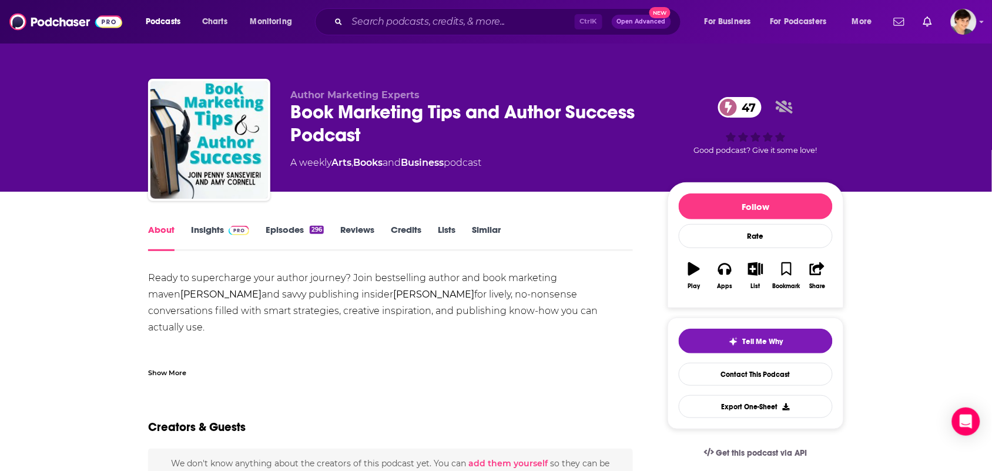
click at [172, 372] on div "Show More" at bounding box center [167, 371] width 38 height 11
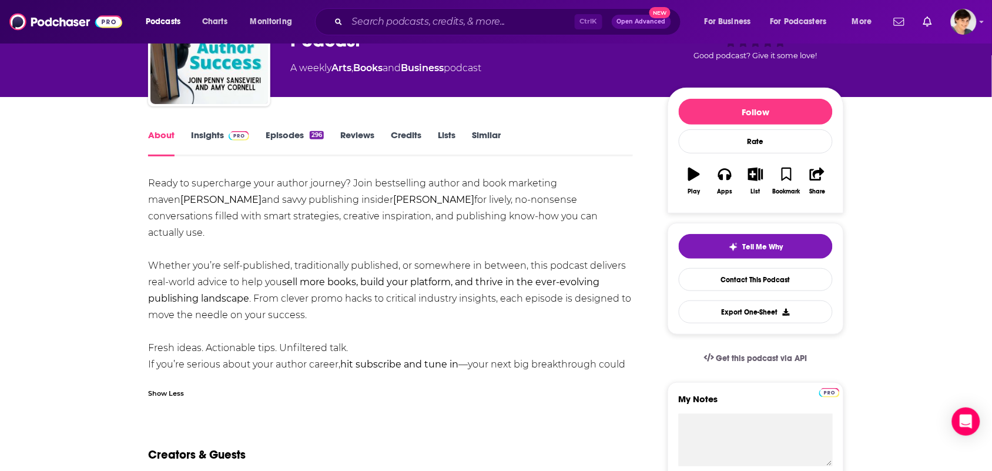
scroll to position [73, 0]
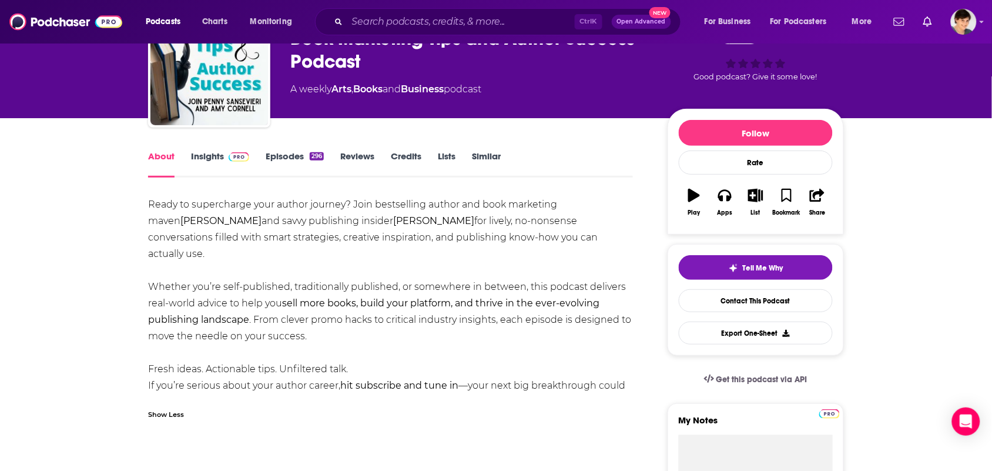
click at [218, 165] on link "Insights" at bounding box center [220, 163] width 58 height 27
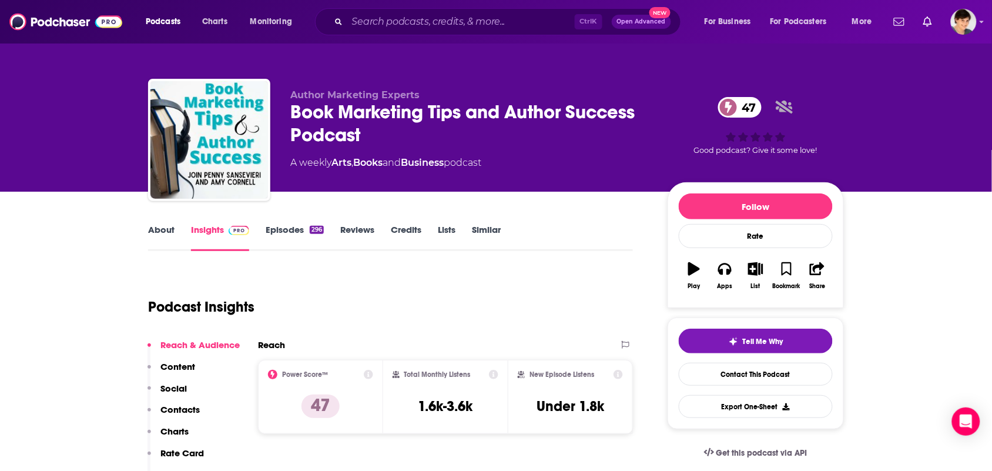
click at [283, 233] on link "Episodes 296" at bounding box center [295, 237] width 58 height 27
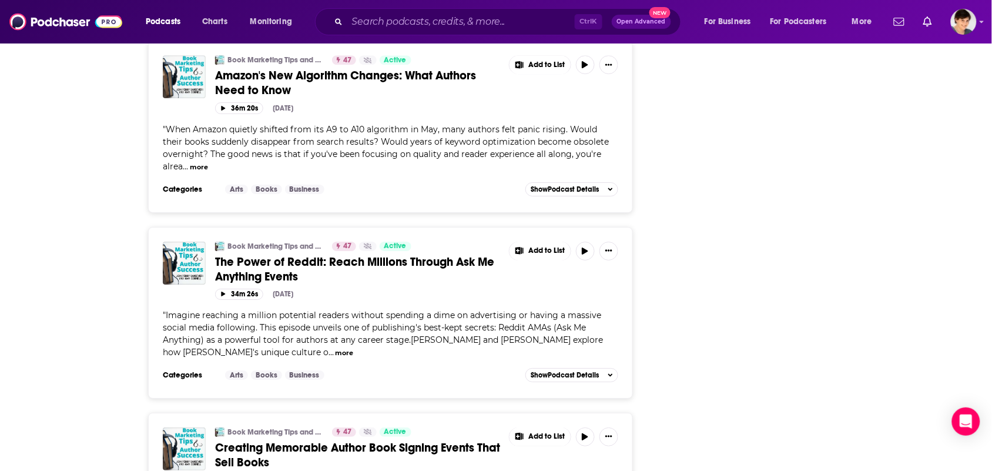
scroll to position [3968, 0]
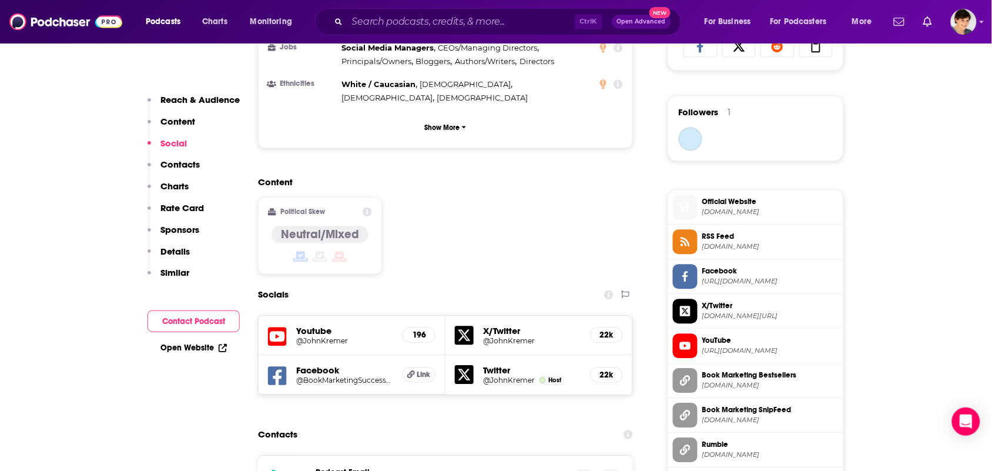
scroll to position [1102, 0]
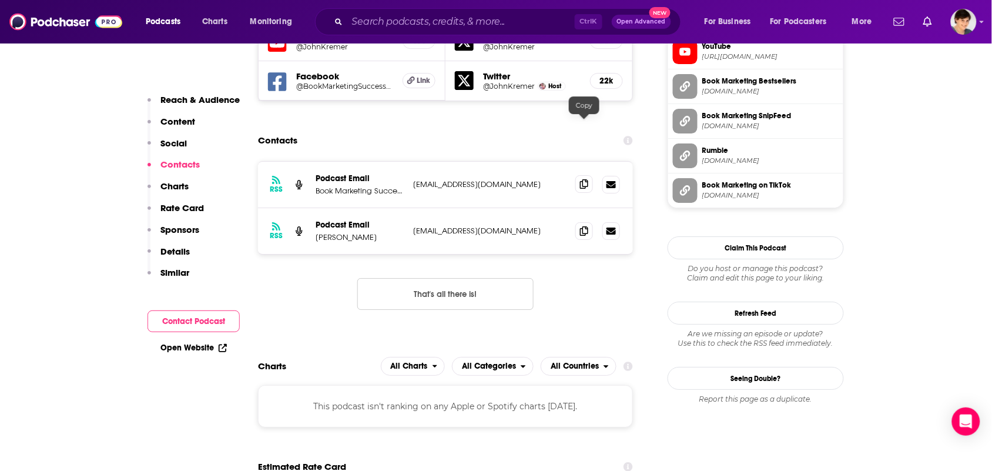
click at [591, 175] on span at bounding box center [585, 184] width 18 height 18
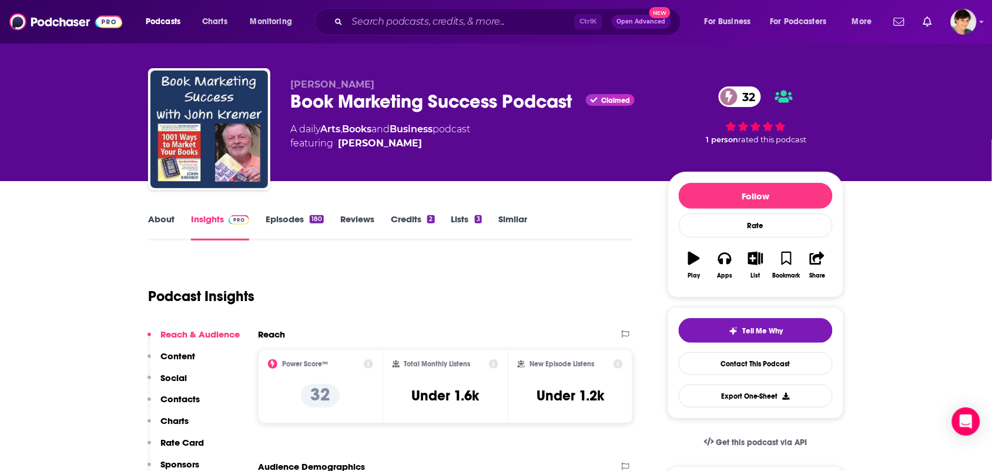
scroll to position [0, 0]
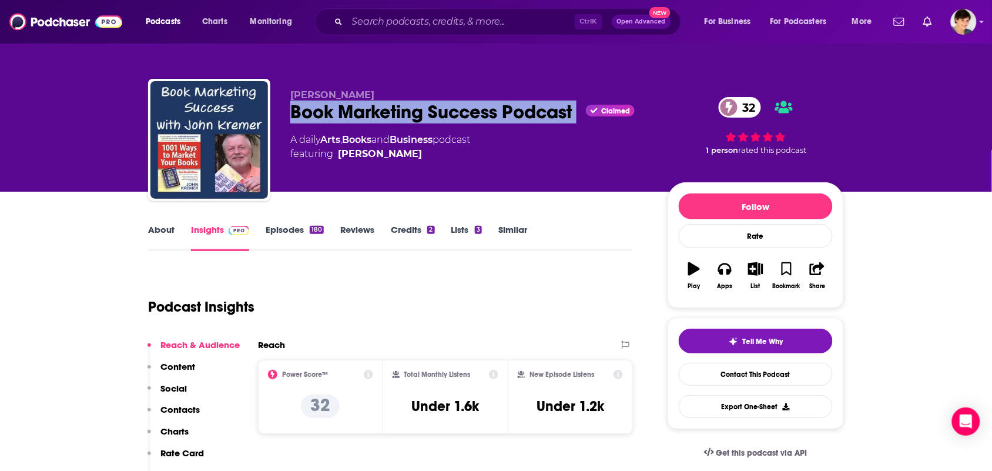
drag, startPoint x: 582, startPoint y: 113, endPoint x: 289, endPoint y: 109, distance: 293.4
click at [289, 109] on div "John Kremer Book Marketing Success Podcast Claimed 32 A daily Arts , Books and …" at bounding box center [496, 142] width 696 height 127
copy div "Book Marketing Success Podcast"
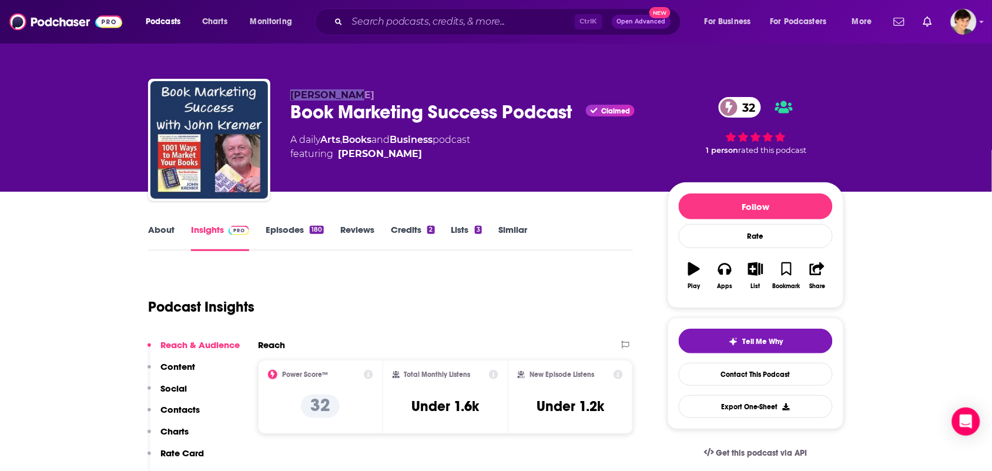
drag, startPoint x: 354, startPoint y: 89, endPoint x: 303, endPoint y: 39, distance: 71.9
click at [289, 83] on div "John Kremer Book Marketing Success Podcast Claimed 32 A daily Arts , Books and …" at bounding box center [496, 142] width 696 height 127
copy span "John Kremer"
drag, startPoint x: 444, startPoint y: 145, endPoint x: 336, endPoint y: 133, distance: 108.8
click at [327, 137] on div "A daily Arts , Books and Business podcast featuring John Kremer" at bounding box center [380, 147] width 180 height 28
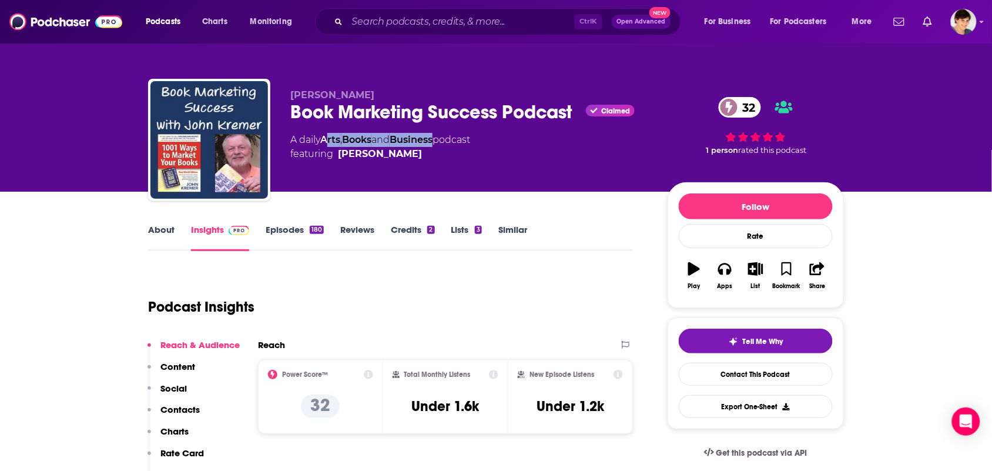
copy div "rts , Books and Business"
drag, startPoint x: 320, startPoint y: 139, endPoint x: 442, endPoint y: 145, distance: 121.8
click at [442, 145] on div "A daily Arts , Books and Business podcast featuring John Kremer" at bounding box center [380, 147] width 180 height 28
copy div "Arts , Books and Business"
click at [162, 234] on link "About" at bounding box center [161, 237] width 26 height 27
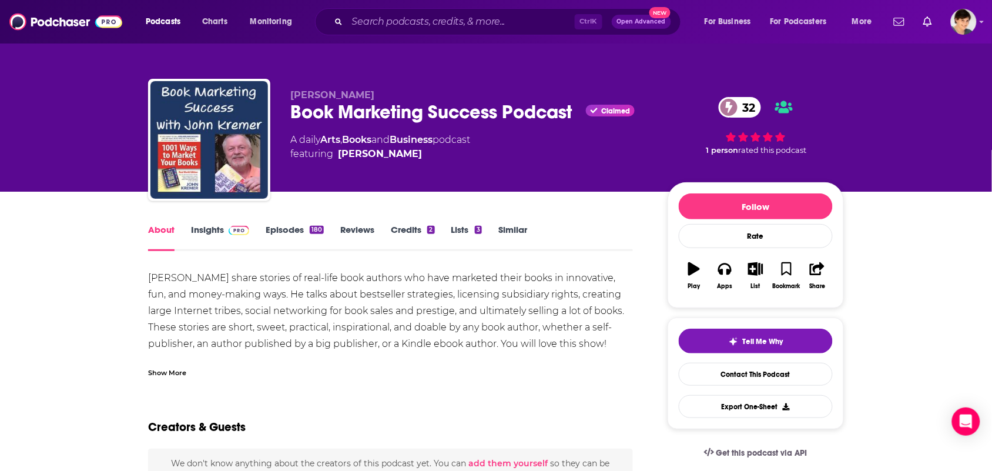
click at [208, 369] on div "Show More" at bounding box center [390, 368] width 485 height 20
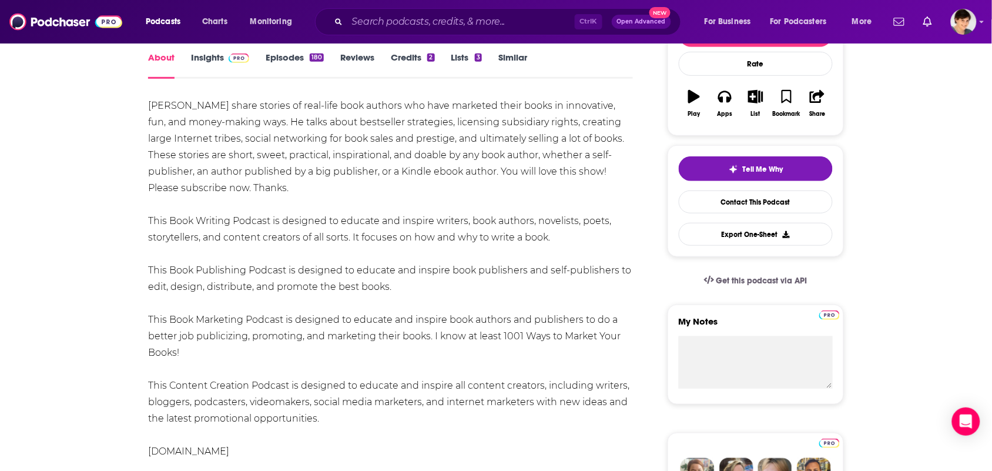
scroll to position [147, 0]
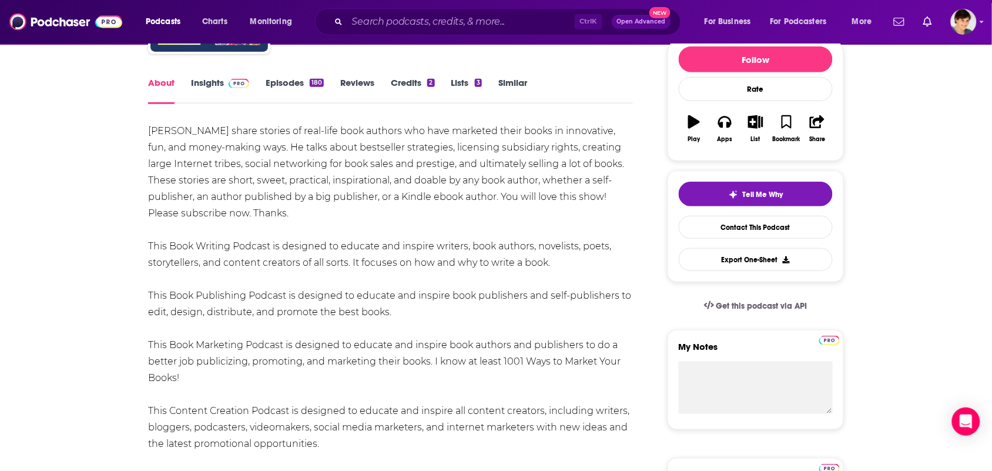
drag, startPoint x: 330, startPoint y: 444, endPoint x: 119, endPoint y: 137, distance: 372.8
copy div "John Kremer share stories of real-life book authors who have marketed their boo…"
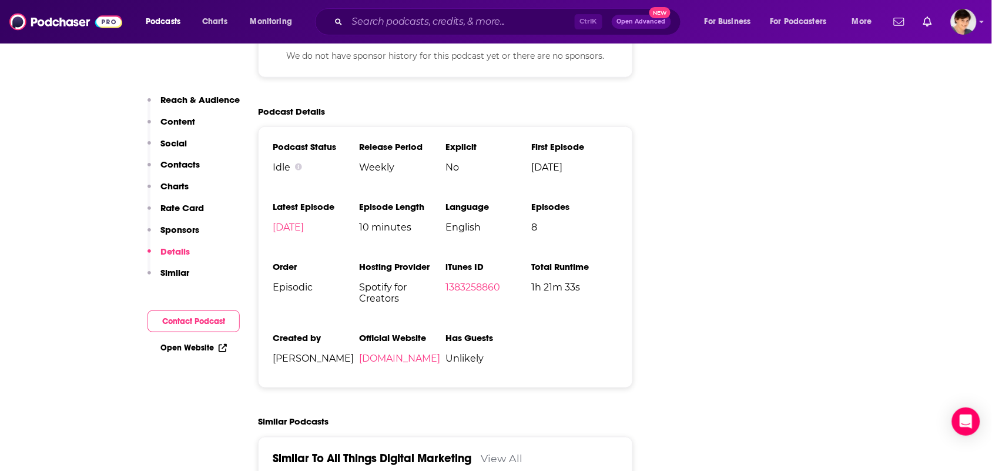
scroll to position [1690, 0]
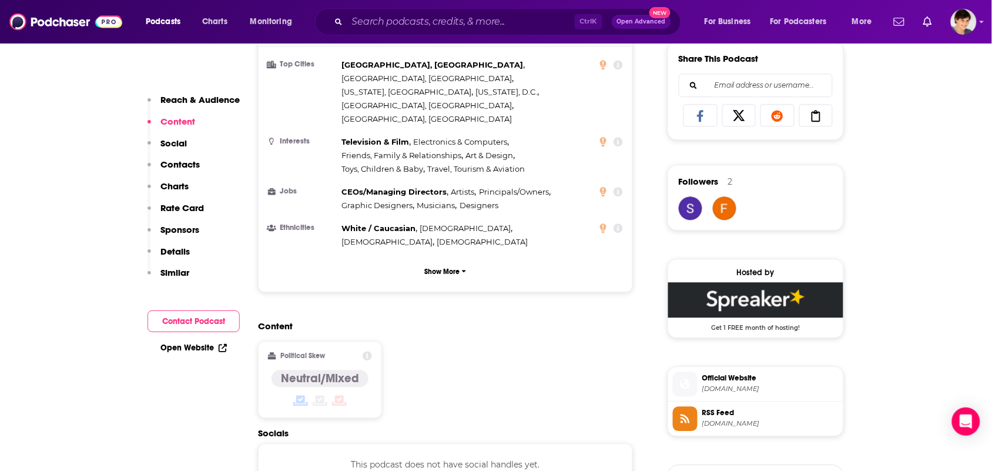
scroll to position [1029, 0]
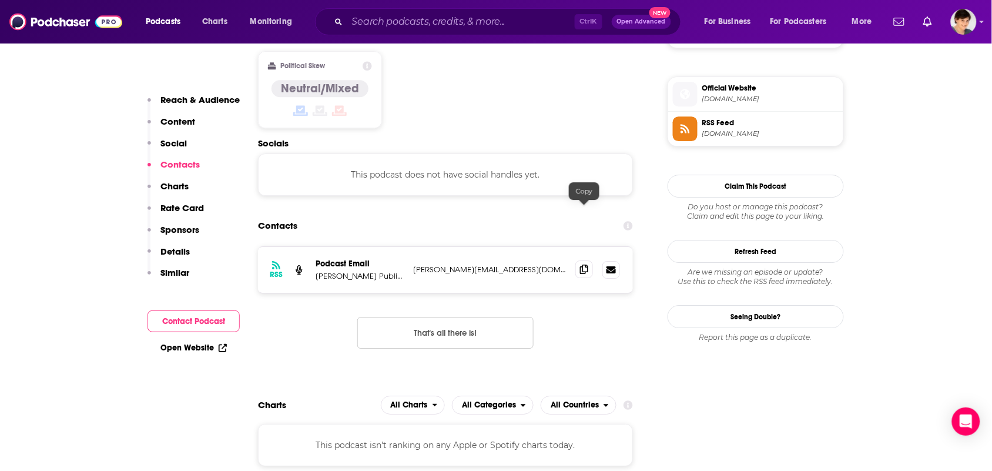
click at [591, 260] on span at bounding box center [585, 269] width 18 height 18
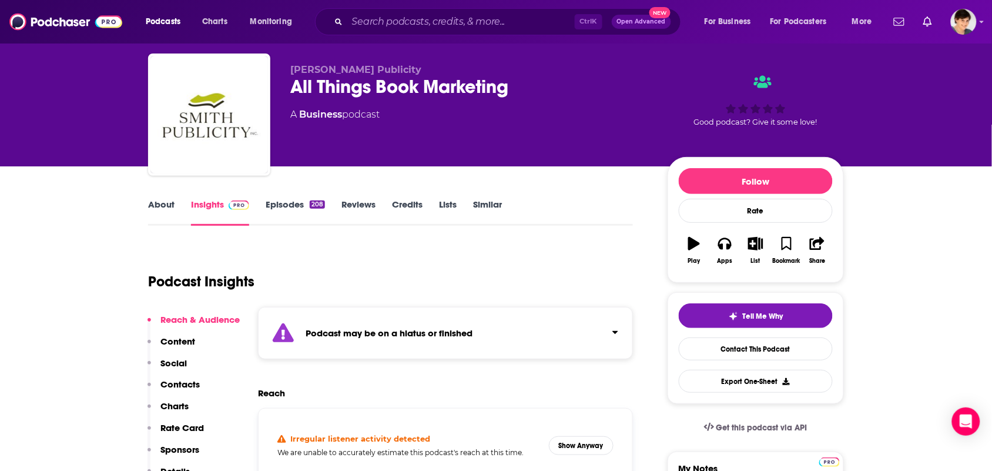
scroll to position [0, 0]
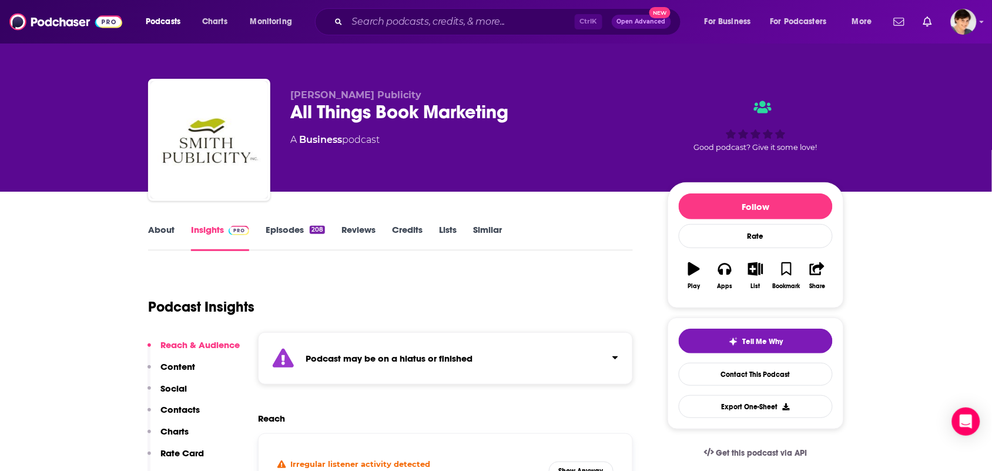
click at [159, 233] on link "About" at bounding box center [161, 237] width 26 height 27
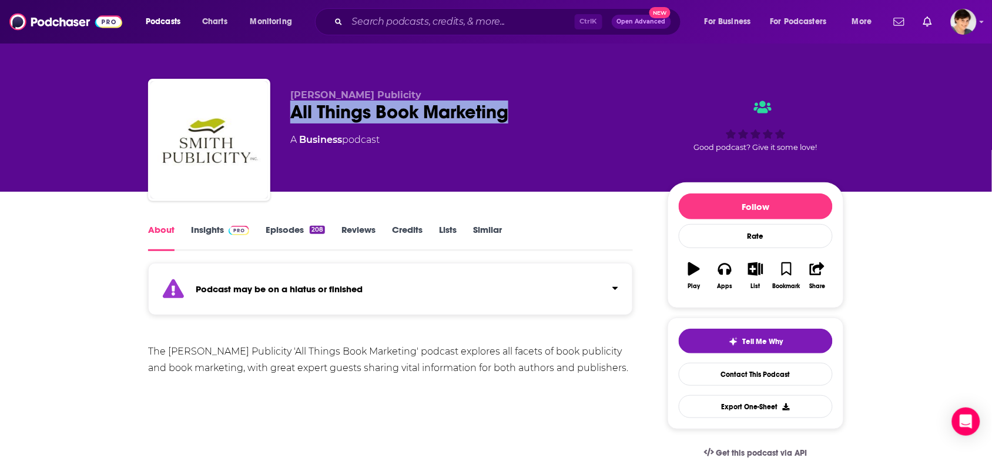
drag, startPoint x: 567, startPoint y: 103, endPoint x: 287, endPoint y: 113, distance: 280.6
click at [287, 113] on div "Smith Publicity All Things Book Marketing A Business podcast Good podcast? Give…" at bounding box center [496, 142] width 696 height 127
copy h1 "All Things Book Marketing"
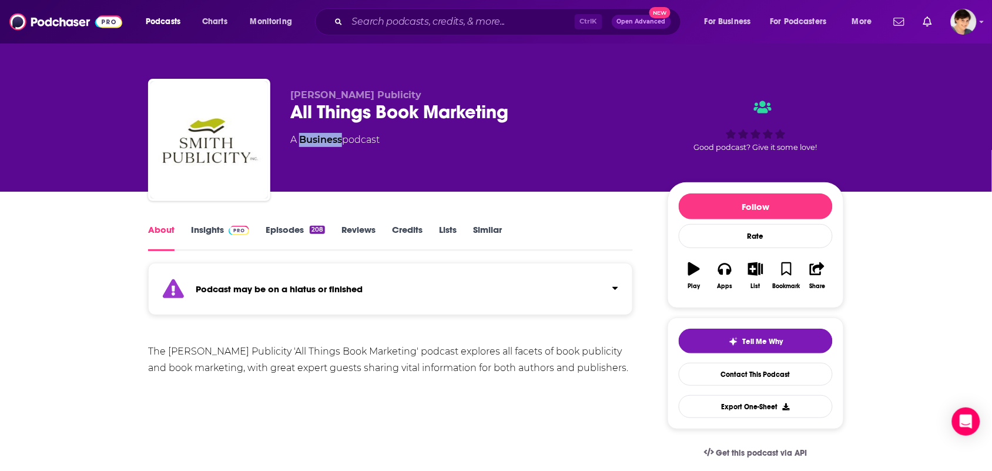
drag, startPoint x: 342, startPoint y: 154, endPoint x: 310, endPoint y: 145, distance: 33.1
click at [302, 149] on div "Smith Publicity All Things Book Marketing A Business podcast" at bounding box center [469, 136] width 359 height 94
copy link "Business"
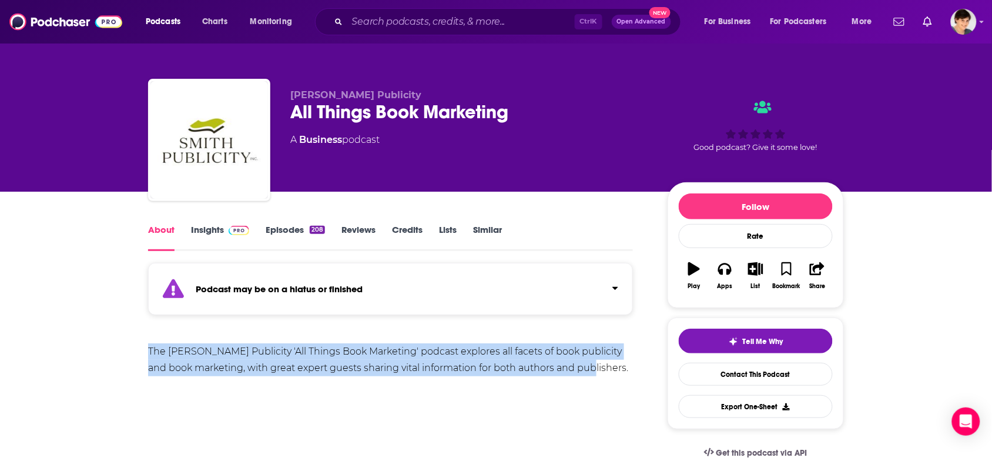
drag, startPoint x: 589, startPoint y: 374, endPoint x: 87, endPoint y: 359, distance: 502.3
copy div "The Smith Publicity 'All Things Book Marketing' podcast explores all facets of …"
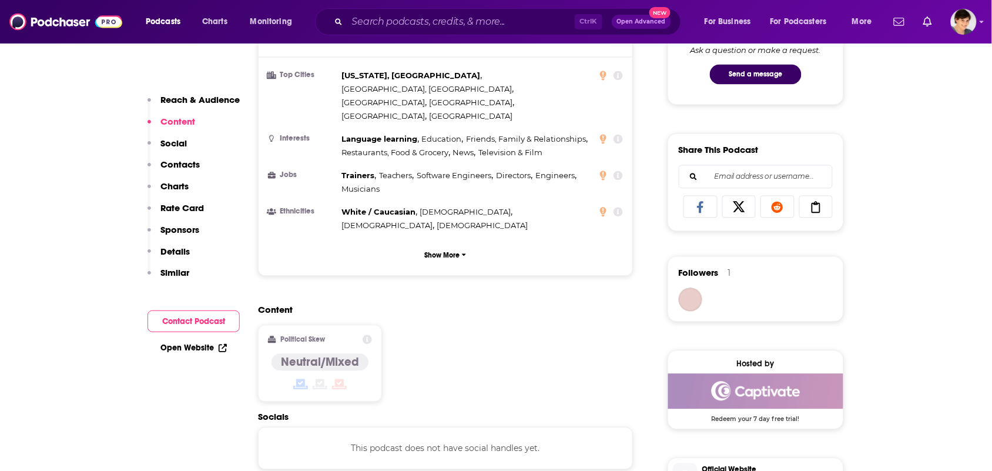
scroll to position [955, 0]
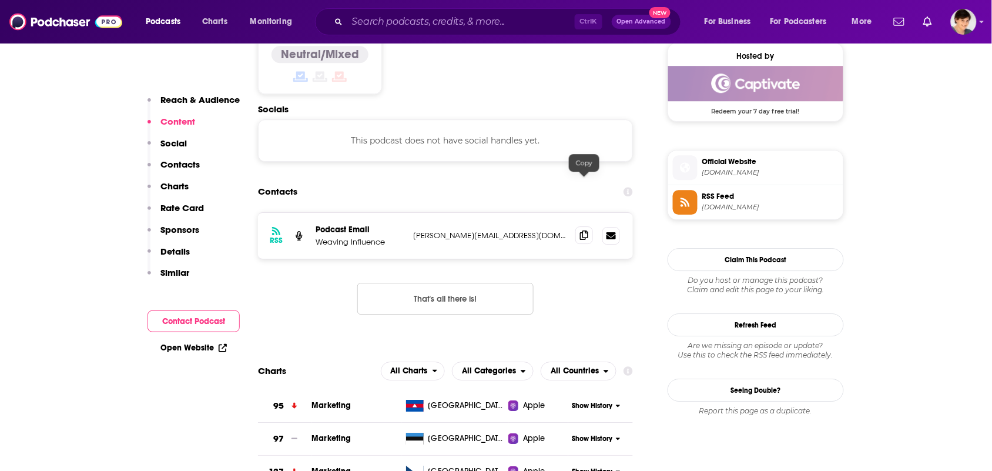
click at [584, 230] on icon at bounding box center [584, 234] width 8 height 9
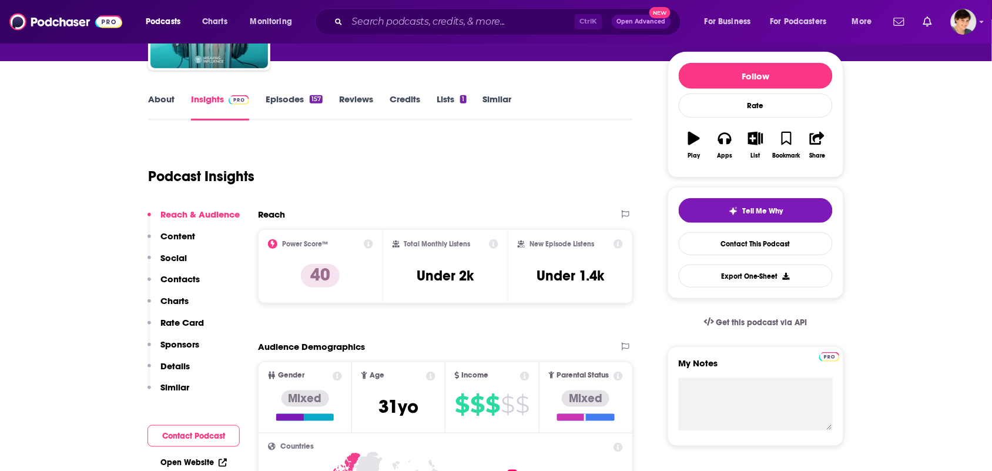
scroll to position [0, 0]
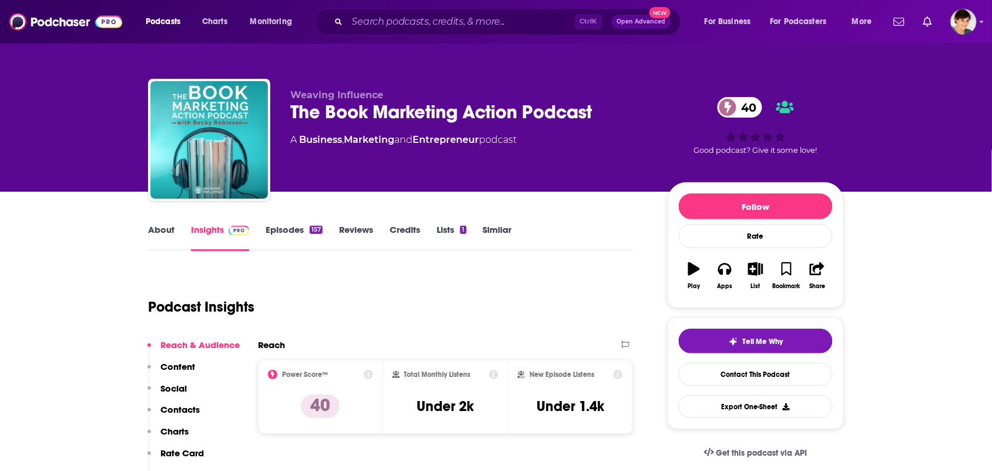
click at [160, 240] on link "About" at bounding box center [161, 237] width 26 height 27
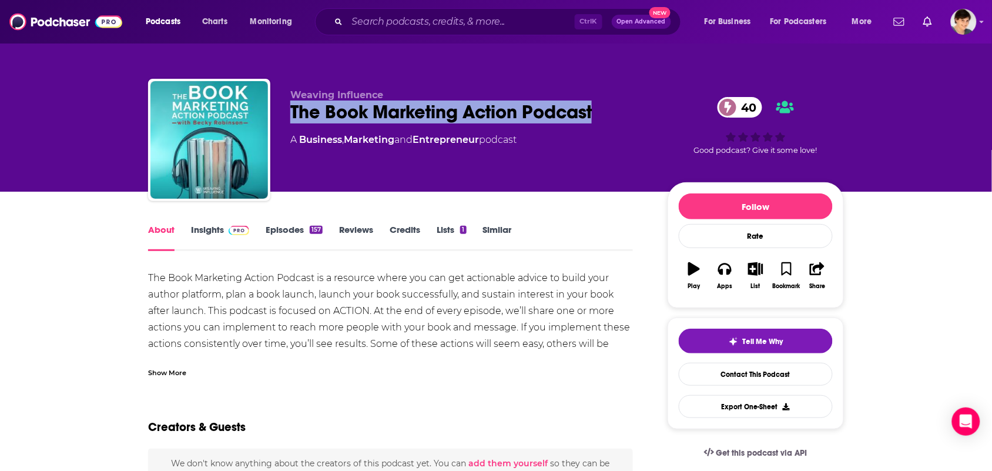
drag, startPoint x: 588, startPoint y: 104, endPoint x: 299, endPoint y: 116, distance: 289.5
click at [295, 125] on div "Weaving Influence The Book Marketing Action Podcast 40 A Business , Marketing a…" at bounding box center [469, 136] width 359 height 94
copy h1 "he Book Marketing Action Podcast"
click at [627, 109] on div "The Book Marketing Action Podcast 40" at bounding box center [469, 112] width 359 height 23
drag, startPoint x: 624, startPoint y: 108, endPoint x: 341, endPoint y: 121, distance: 283.7
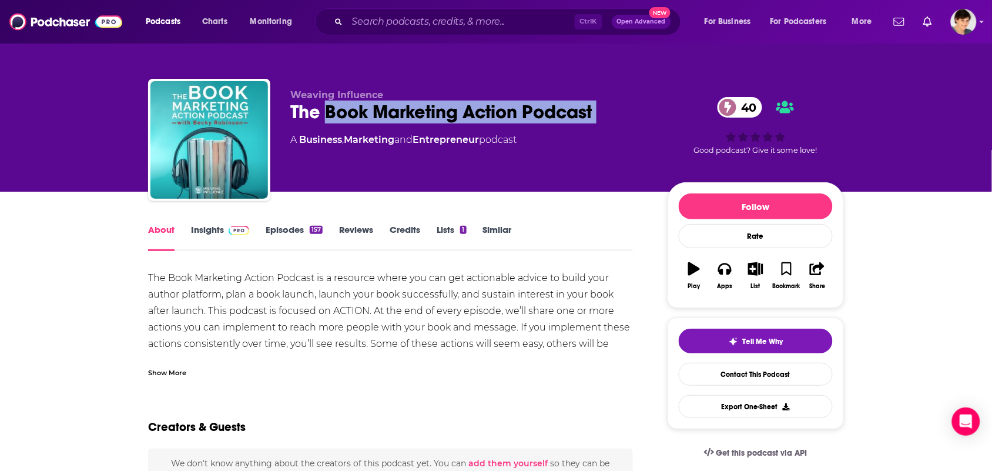
click at [341, 121] on div "The Book Marketing Action Podcast 40" at bounding box center [469, 112] width 359 height 23
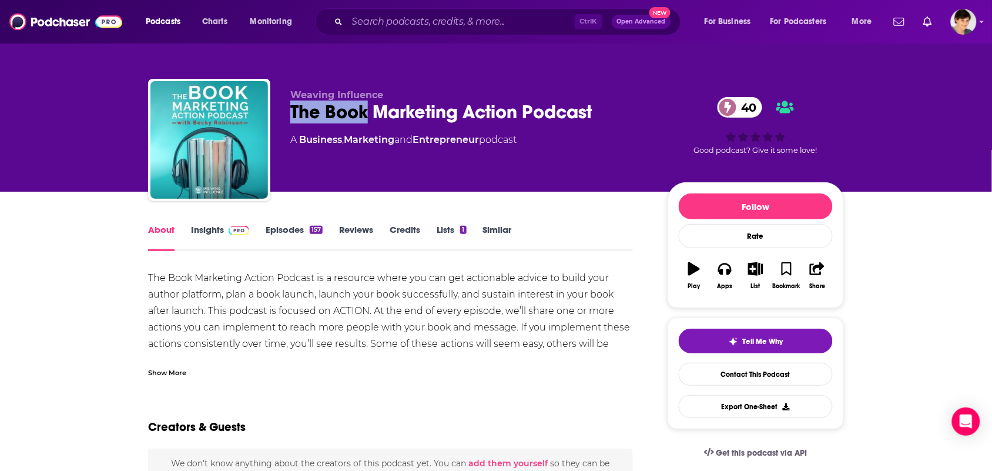
drag, startPoint x: 330, startPoint y: 121, endPoint x: 306, endPoint y: 116, distance: 24.6
click at [302, 119] on div "The Book Marketing Action Podcast 40" at bounding box center [469, 112] width 359 height 23
click at [598, 133] on div "A Business , Marketing and Entrepreneur podcast" at bounding box center [469, 140] width 359 height 14
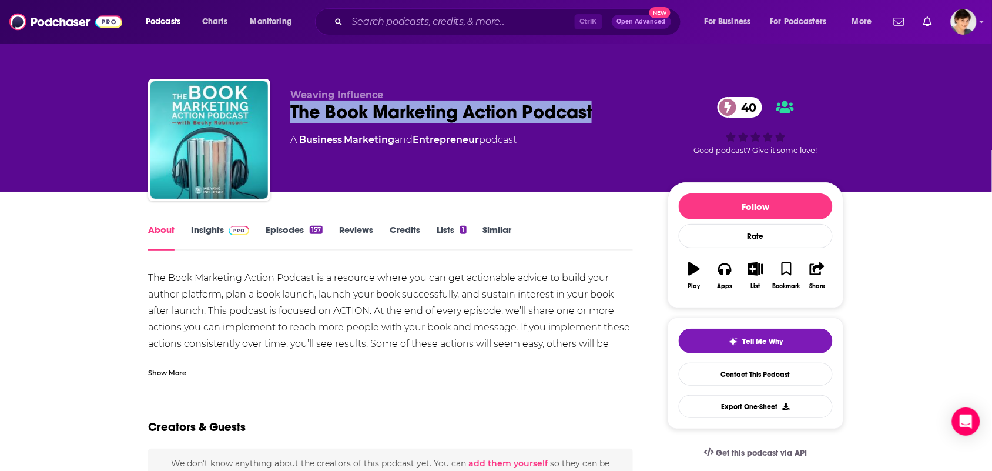
drag, startPoint x: 613, startPoint y: 103, endPoint x: 301, endPoint y: 103, distance: 312.2
click at [289, 118] on div "Weaving Influence The Book Marketing Action Podcast 40 A Business , Marketing a…" at bounding box center [496, 142] width 696 height 127
copy h1 "The Book Marketing Action Podcast"
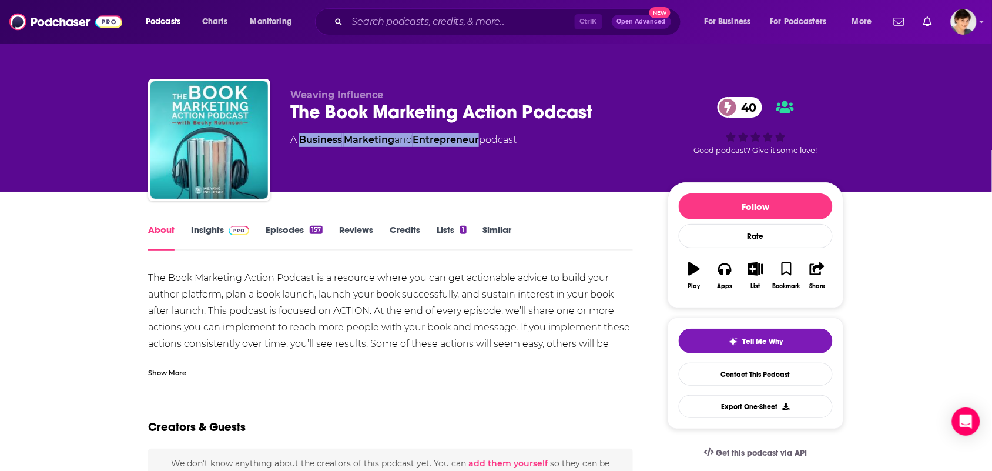
drag, startPoint x: 483, startPoint y: 153, endPoint x: 306, endPoint y: 141, distance: 177.3
click at [305, 139] on div "Weaving Influence The Book Marketing Action Podcast 40 A Business , Marketing a…" at bounding box center [469, 136] width 359 height 94
copy div "usiness , Marketing and Entrepreneur"
click at [475, 165] on div "Weaving Influence The Book Marketing Action Podcast 40 A Business , Marketing a…" at bounding box center [469, 136] width 359 height 94
drag, startPoint x: 482, startPoint y: 156, endPoint x: 453, endPoint y: 156, distance: 29.4
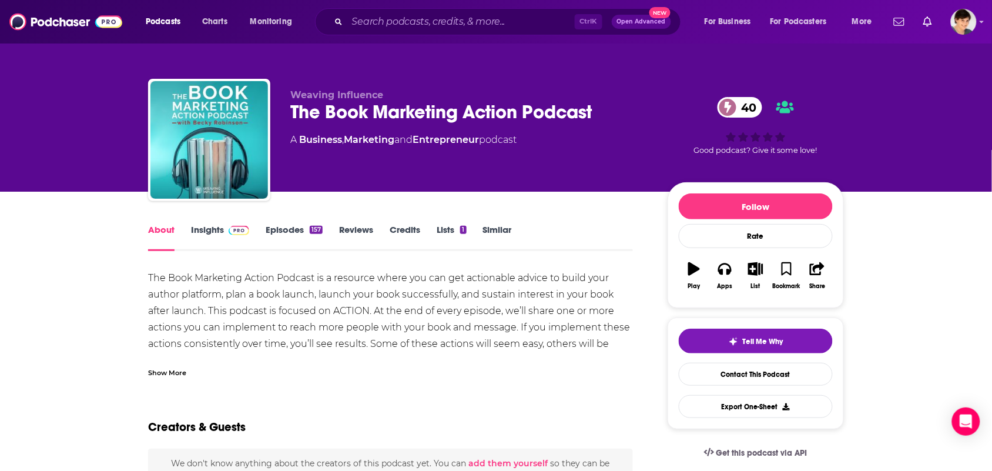
click at [416, 150] on div "Weaving Influence The Book Marketing Action Podcast 40 A Business , Marketing a…" at bounding box center [469, 136] width 359 height 94
click at [459, 160] on div "Weaving Influence The Book Marketing Action Podcast 40 A Business , Marketing a…" at bounding box center [469, 136] width 359 height 94
drag, startPoint x: 491, startPoint y: 158, endPoint x: 475, endPoint y: 163, distance: 17.5
click at [450, 159] on div "Weaving Influence The Book Marketing Action Podcast 40 A Business , Marketing a…" at bounding box center [469, 136] width 359 height 94
click at [476, 165] on div "Weaving Influence The Book Marketing Action Podcast 40 A Business , Marketing a…" at bounding box center [469, 136] width 359 height 94
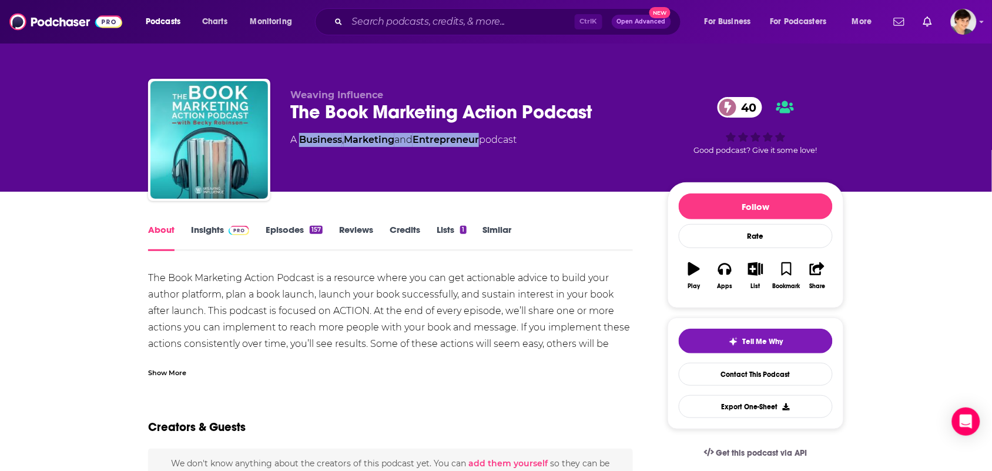
drag, startPoint x: 485, startPoint y: 155, endPoint x: 303, endPoint y: 148, distance: 182.4
click at [303, 148] on div "Weaving Influence The Book Marketing Action Podcast 40 A Business , Marketing a…" at bounding box center [469, 136] width 359 height 94
copy div "Business , Marketing and Entrepreneur"
click at [223, 367] on div "Show More" at bounding box center [390, 368] width 485 height 20
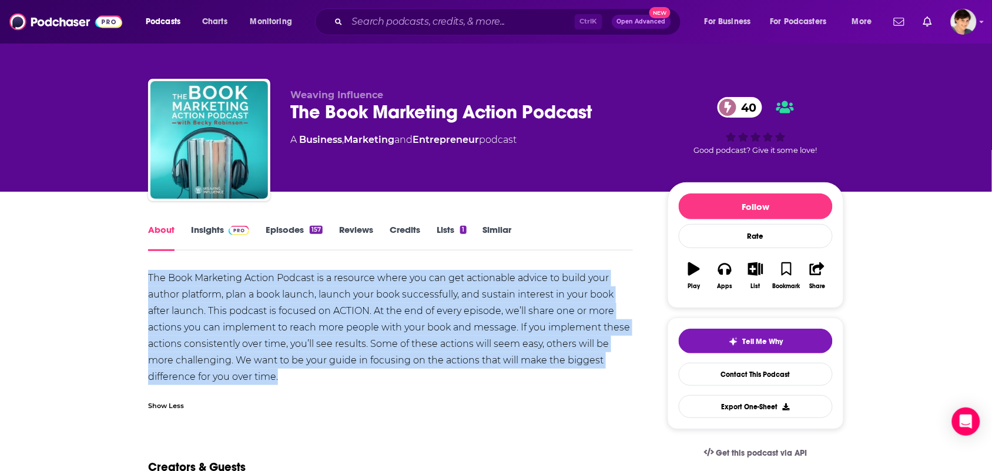
drag, startPoint x: 298, startPoint y: 373, endPoint x: 95, endPoint y: 269, distance: 228.5
copy div "The Book Marketing Action Podcast is a resource where you can get actionable ad…"
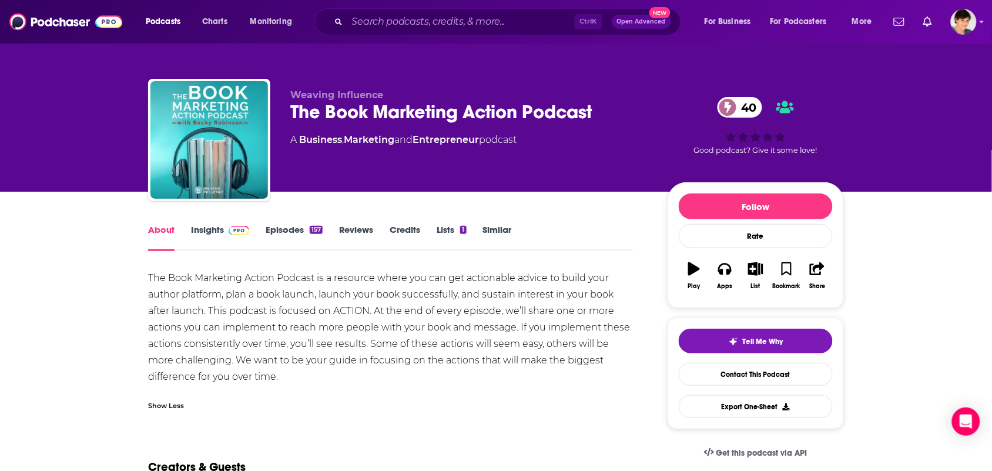
click at [356, 388] on div "The Book Marketing Action Podcast is a resource where you can get actionable ad…" at bounding box center [390, 344] width 485 height 148
click at [207, 238] on link "Insights" at bounding box center [220, 237] width 58 height 27
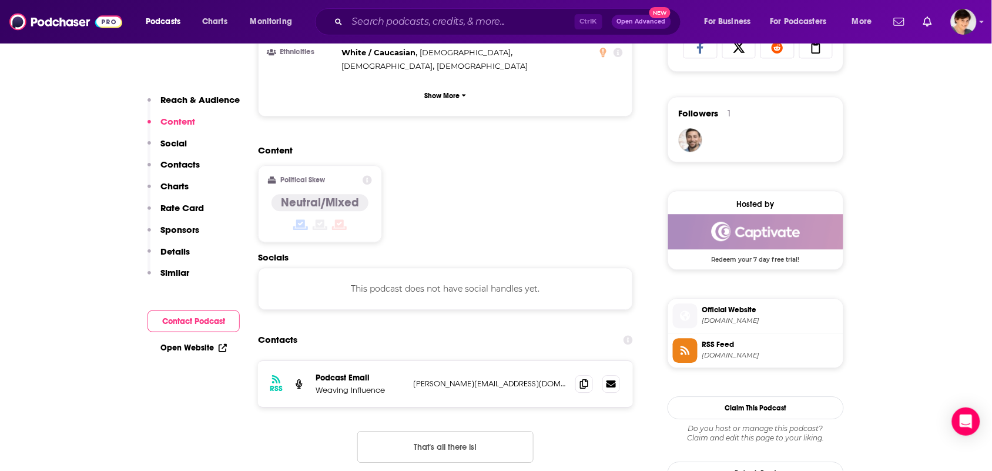
scroll to position [955, 0]
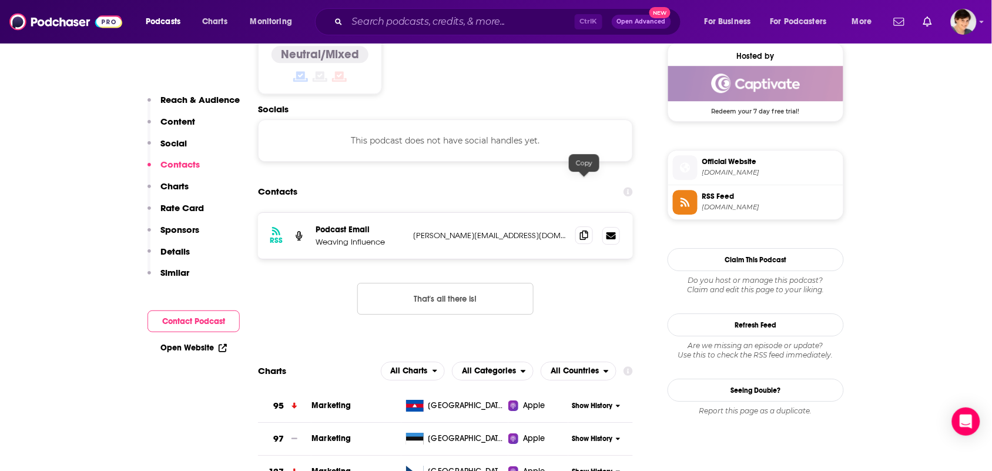
click at [579, 226] on span at bounding box center [585, 235] width 18 height 18
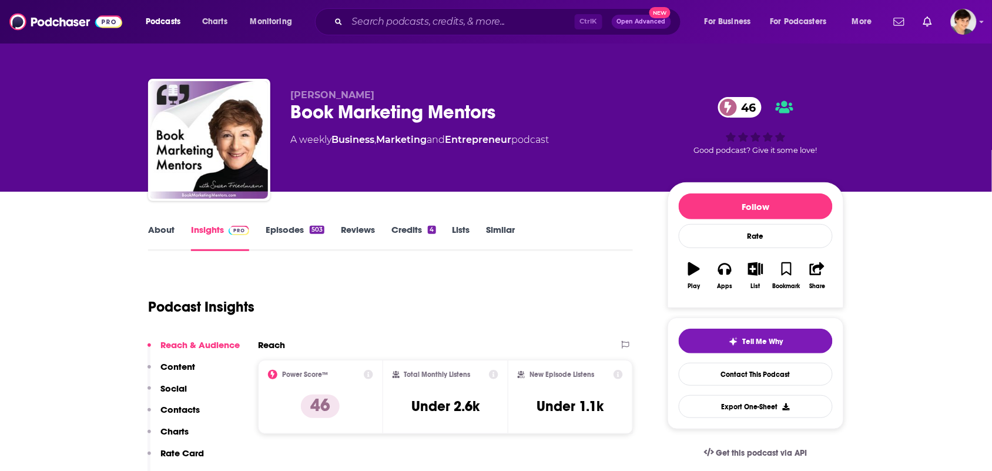
click at [165, 228] on link "About" at bounding box center [161, 237] width 26 height 27
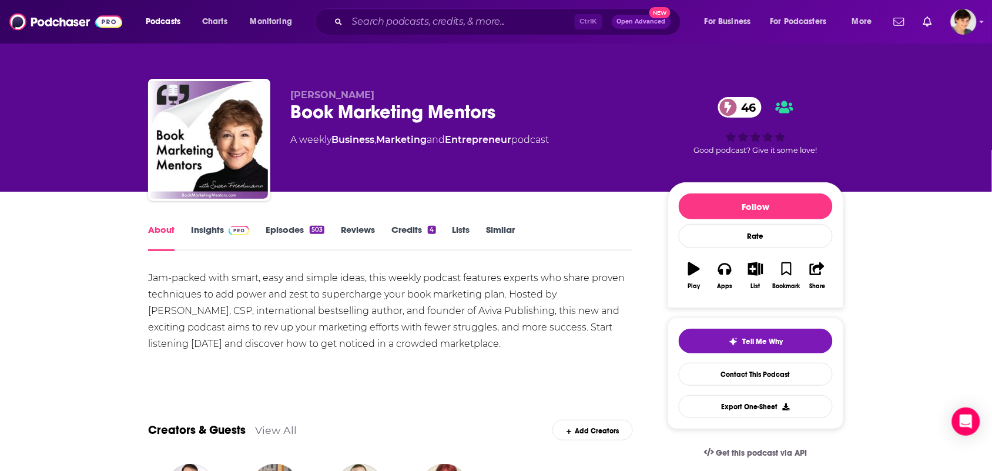
click at [224, 237] on link "Insights" at bounding box center [220, 237] width 58 height 27
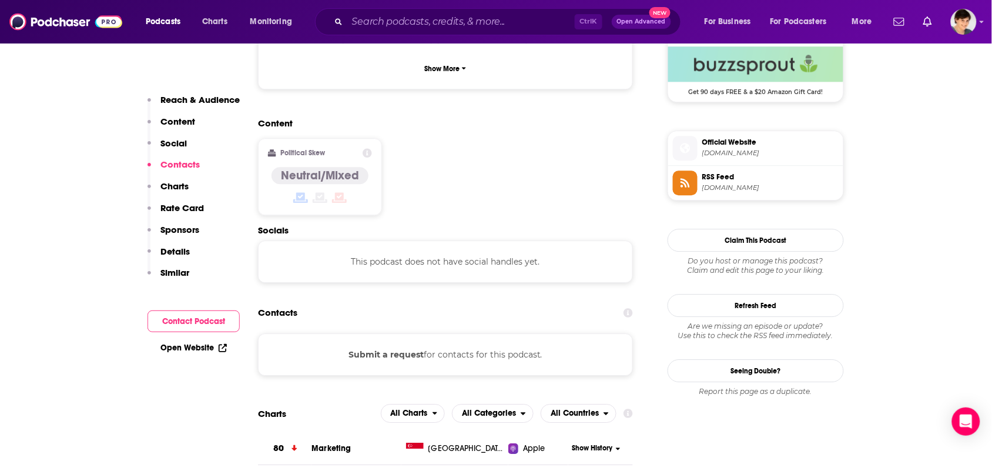
scroll to position [808, 0]
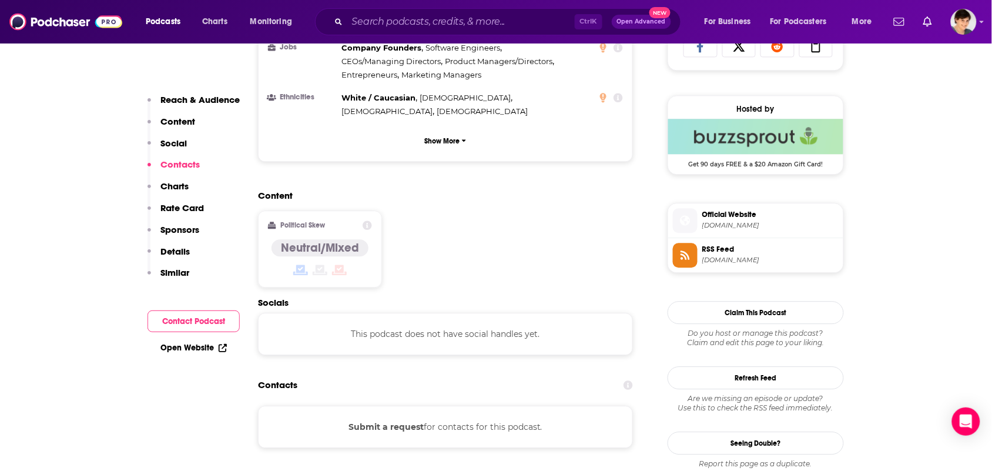
click at [747, 229] on span "[DOMAIN_NAME]" at bounding box center [771, 225] width 136 height 9
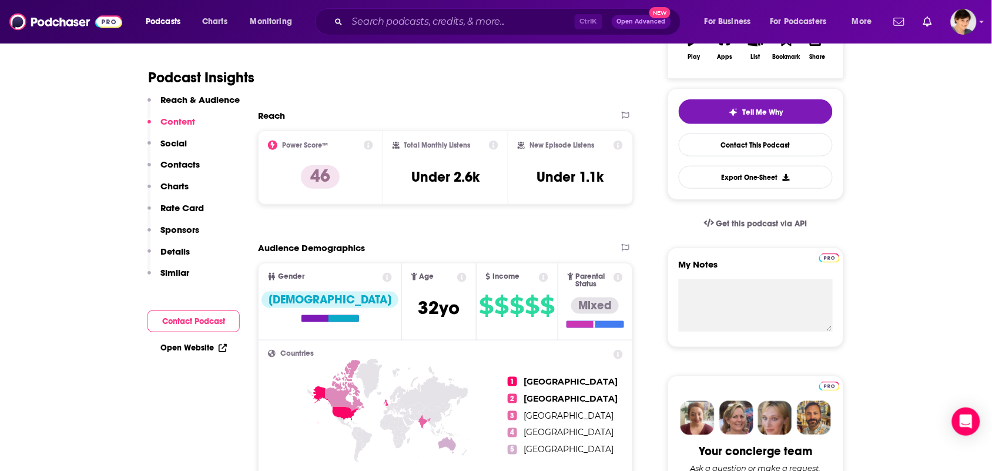
scroll to position [0, 0]
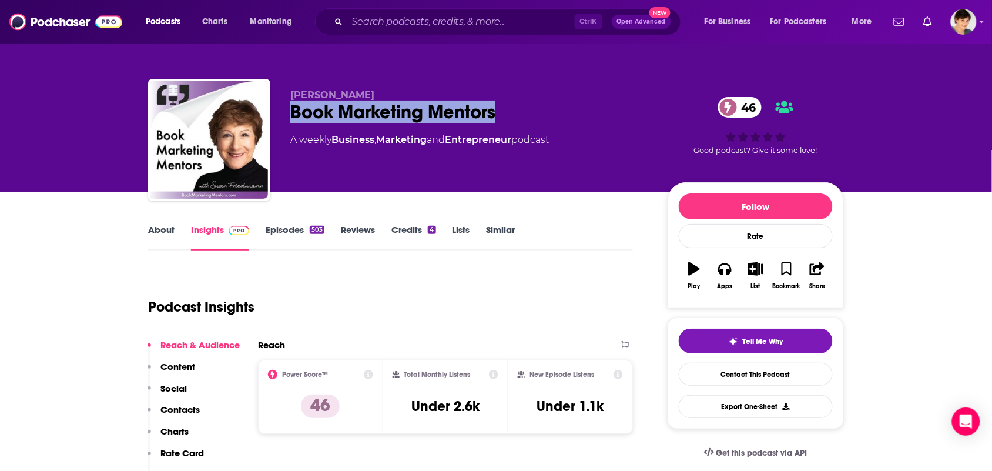
drag, startPoint x: 501, startPoint y: 110, endPoint x: 292, endPoint y: 109, distance: 208.7
click at [292, 109] on div "Book Marketing Mentors 46" at bounding box center [469, 112] width 359 height 23
copy h2 "Book Marketing Mentors"
drag, startPoint x: 386, startPoint y: 91, endPoint x: 292, endPoint y: 90, distance: 94.1
click at [292, 90] on p "[PERSON_NAME]" at bounding box center [469, 94] width 359 height 11
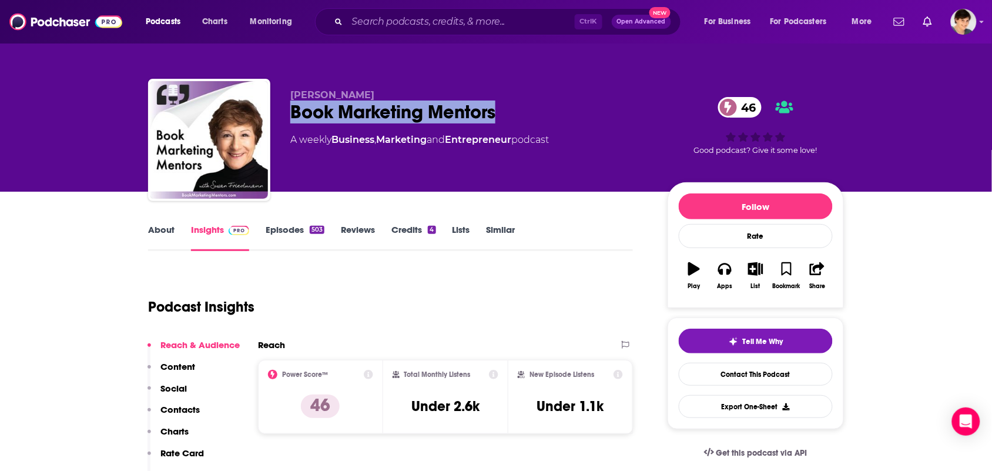
copy span "[PERSON_NAME]"
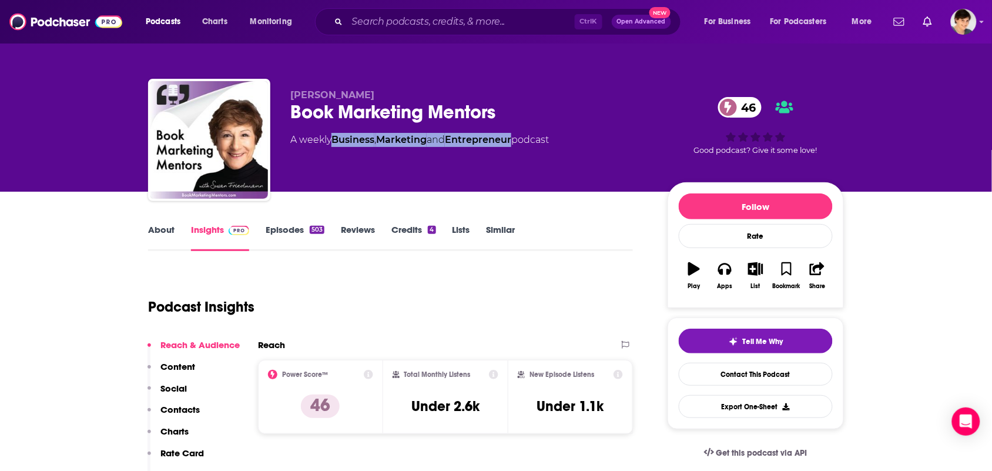
drag, startPoint x: 521, startPoint y: 148, endPoint x: 335, endPoint y: 141, distance: 185.9
click at [335, 141] on div "[PERSON_NAME] Book Marketing Mentors 46 A weekly Business , Marketing and Entre…" at bounding box center [469, 136] width 359 height 94
copy div "Business , Marketing and Entrepreneur"
click at [169, 229] on link "About" at bounding box center [161, 237] width 26 height 27
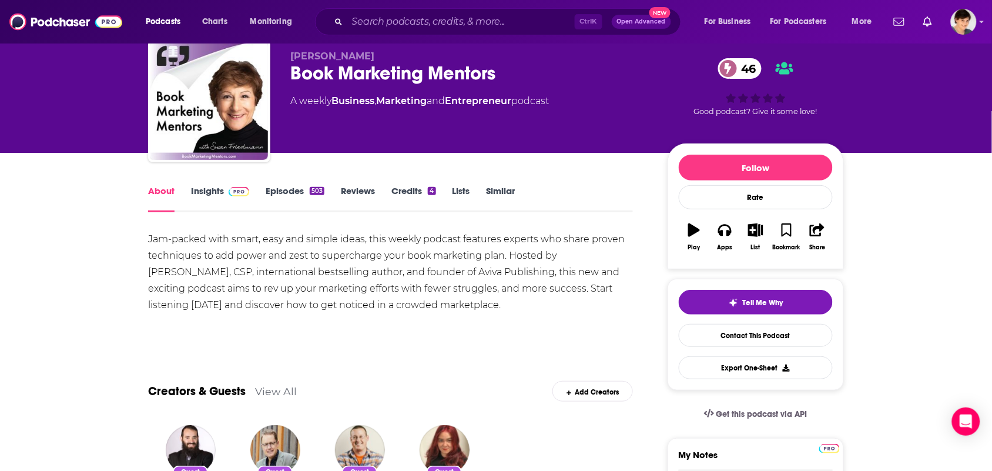
scroll to position [73, 0]
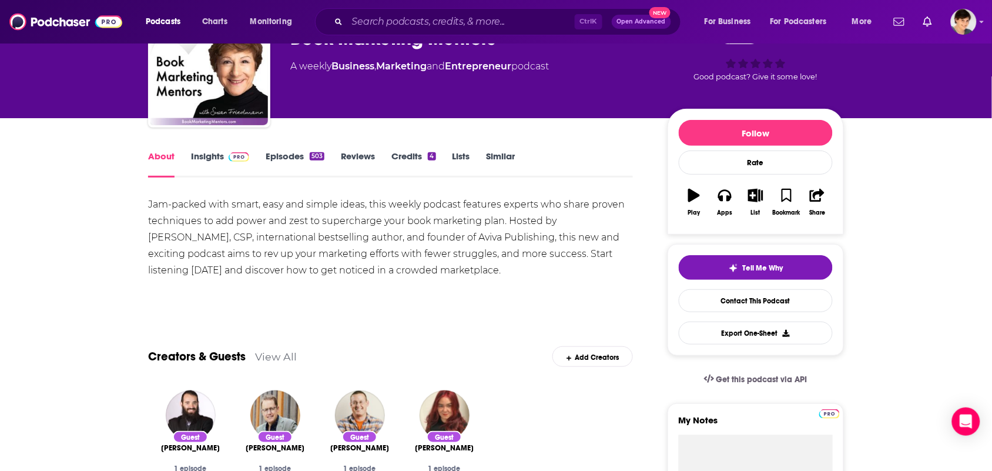
drag, startPoint x: 453, startPoint y: 270, endPoint x: 145, endPoint y: 195, distance: 317.8
copy div "Jam-packed with smart, easy and simple ideas, this weekly podcast features expe…"
